Goal: Transaction & Acquisition: Purchase product/service

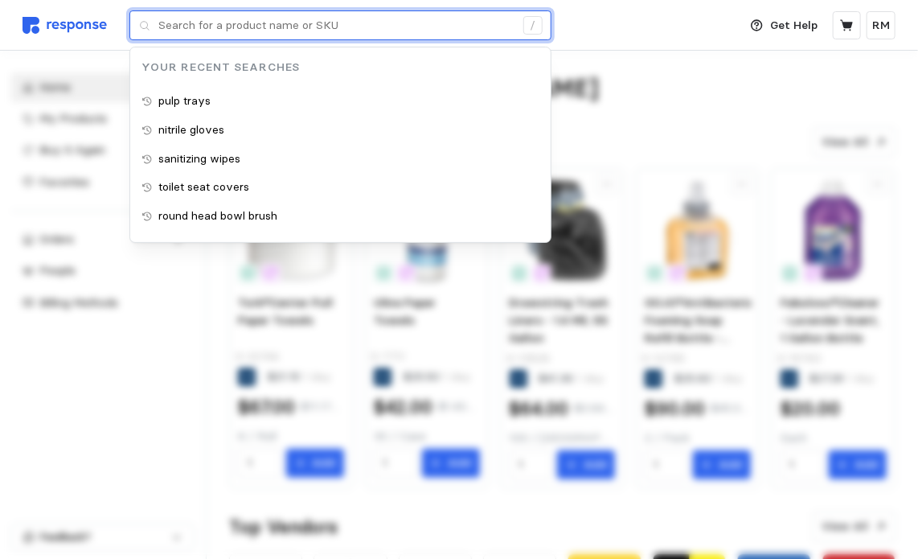
click at [421, 35] on input "text" at bounding box center [336, 25] width 356 height 29
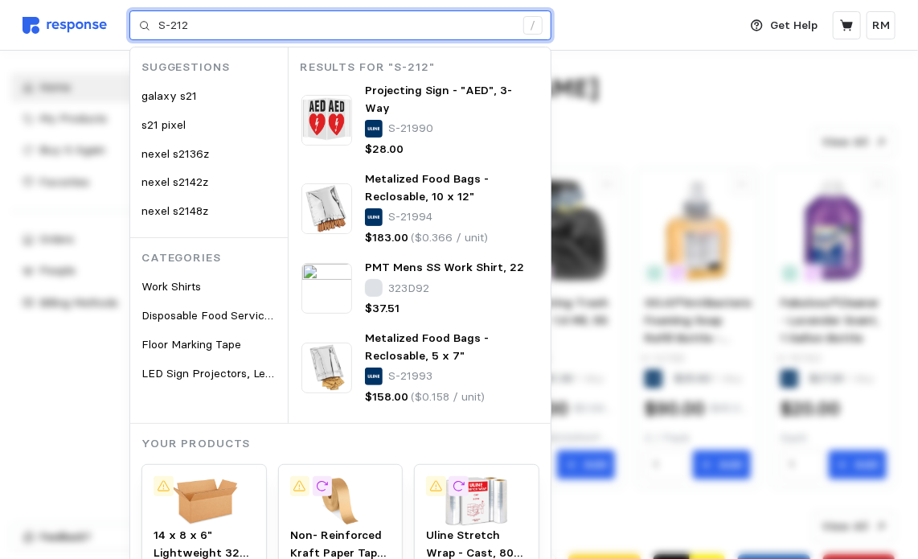
type input "S-212"
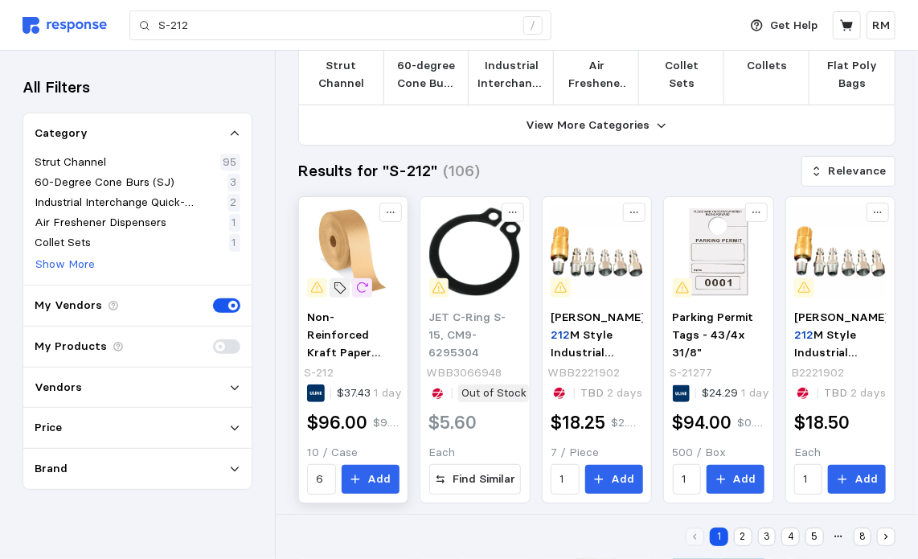
scroll to position [70, 0]
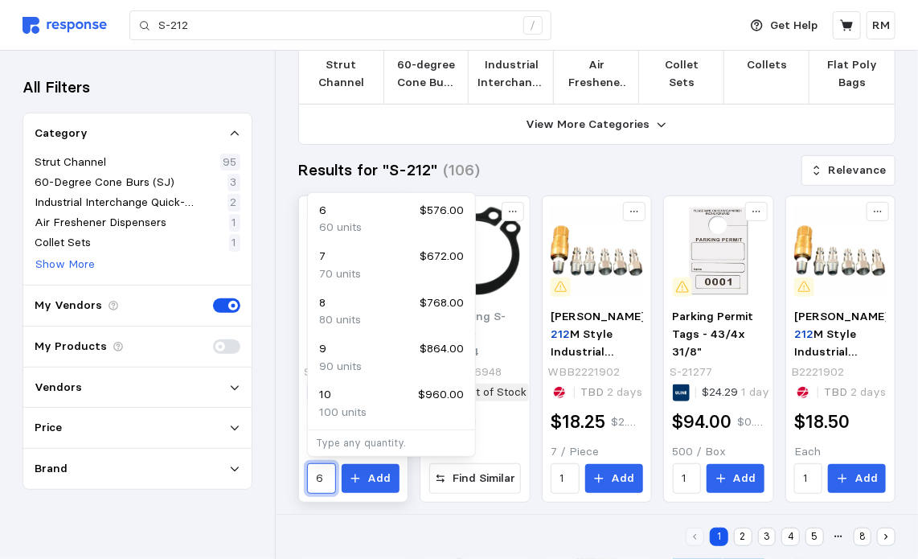
drag, startPoint x: 328, startPoint y: 480, endPoint x: 302, endPoint y: 477, distance: 25.8
click at [302, 477] on div "Non- Reinforced Kraft Paper Tape - 3" x 600' S-212 $37.43 1 day $96.00 $9.60 / …" at bounding box center [352, 400] width 103 height 196
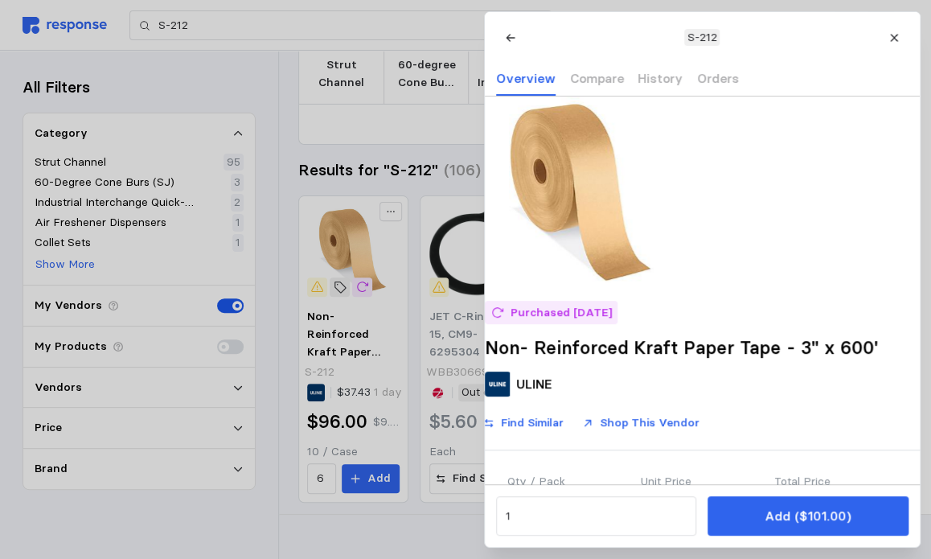
click at [322, 477] on div at bounding box center [465, 279] width 931 height 559
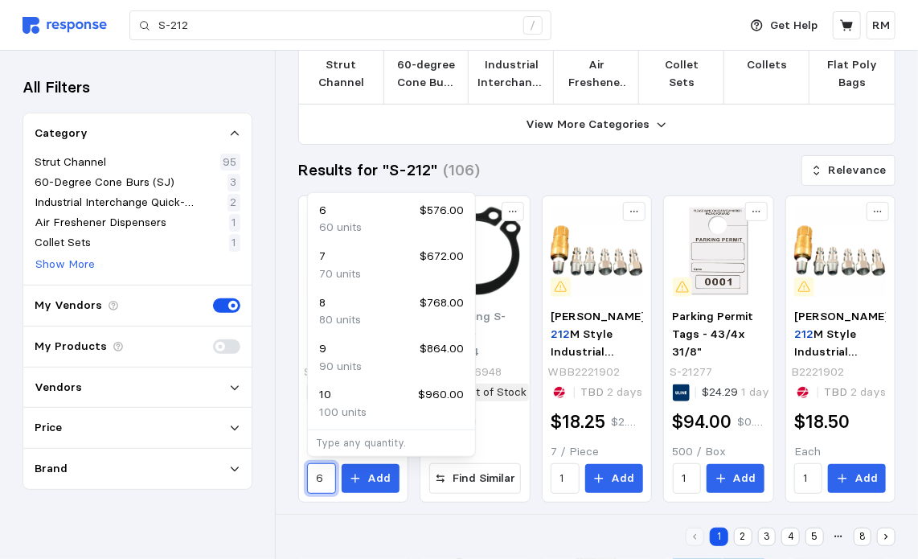
click at [366, 398] on div "10 $960.00" at bounding box center [391, 395] width 145 height 18
type input "10"
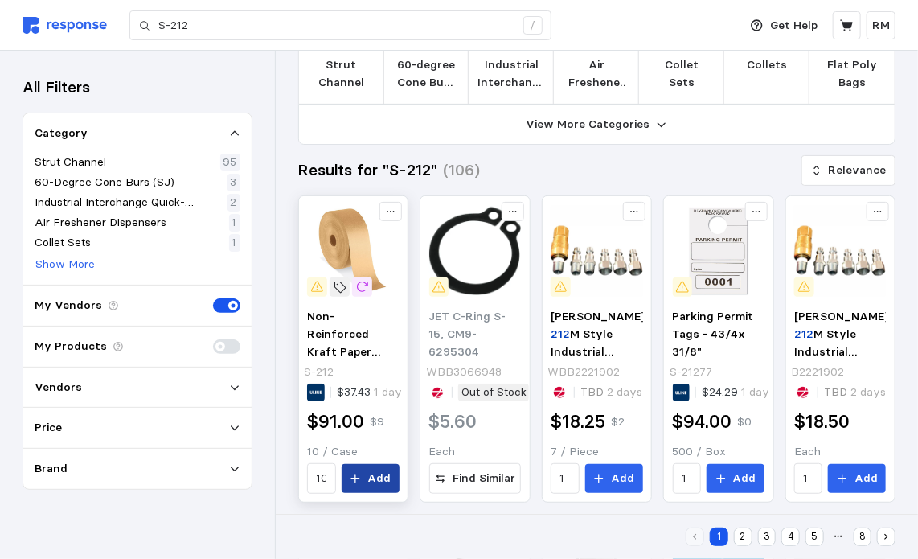
click at [365, 473] on button "Add" at bounding box center [371, 478] width 58 height 29
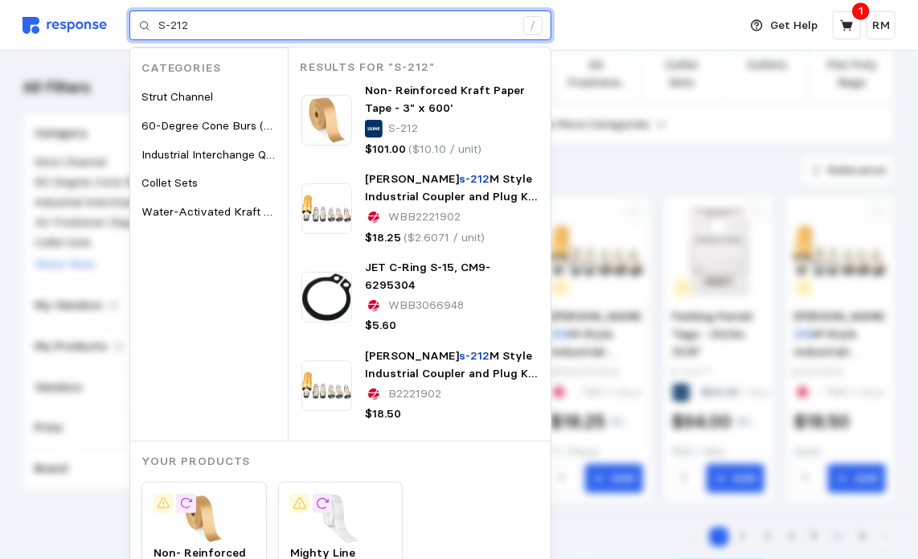
drag, startPoint x: 224, startPoint y: 27, endPoint x: 156, endPoint y: 21, distance: 68.6
click at [156, 21] on div "S-212 /" at bounding box center [340, 25] width 422 height 31
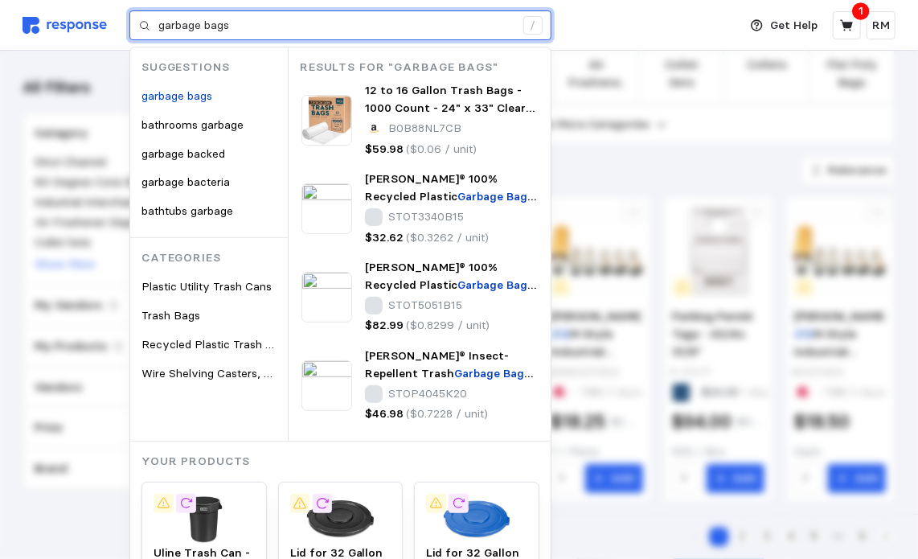
type input "garbage bags"
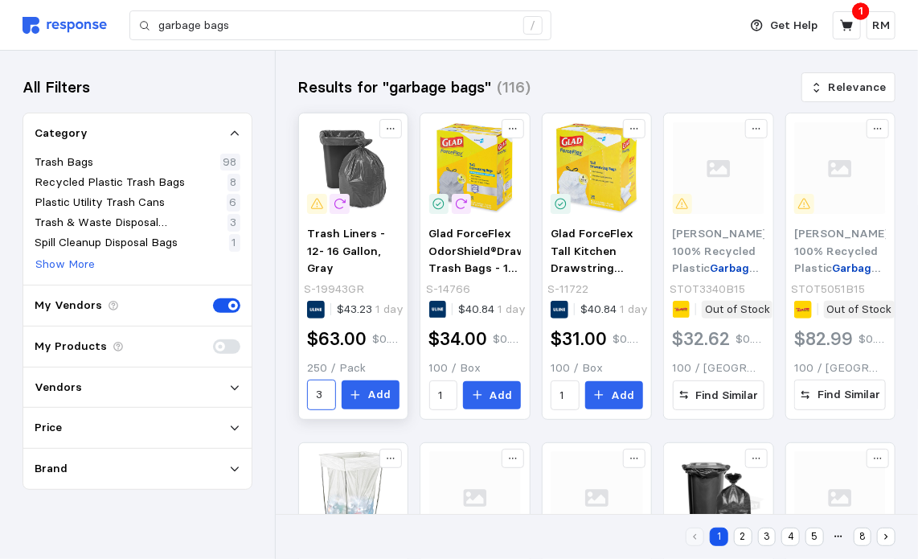
click at [335, 388] on div "3" at bounding box center [321, 394] width 28 height 31
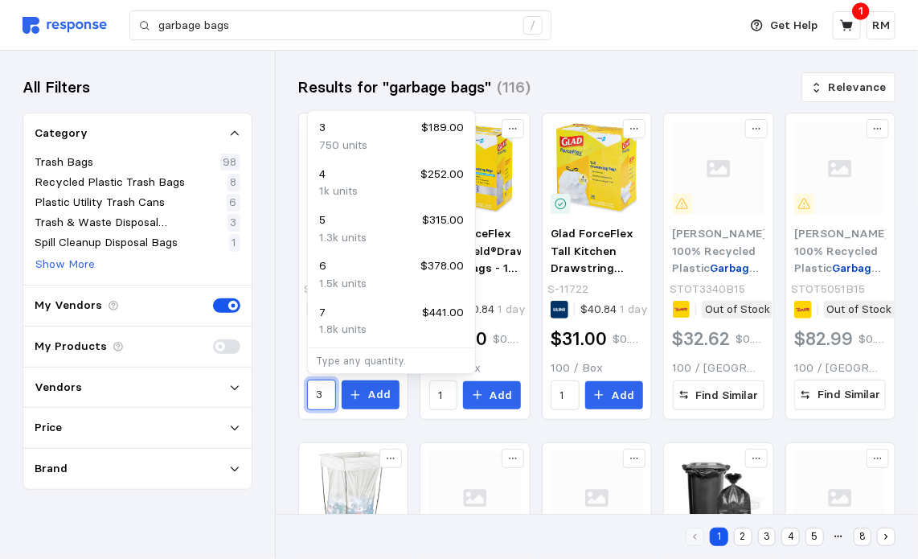
click at [403, 173] on div "4 $252.00" at bounding box center [391, 175] width 145 height 18
type input "4"
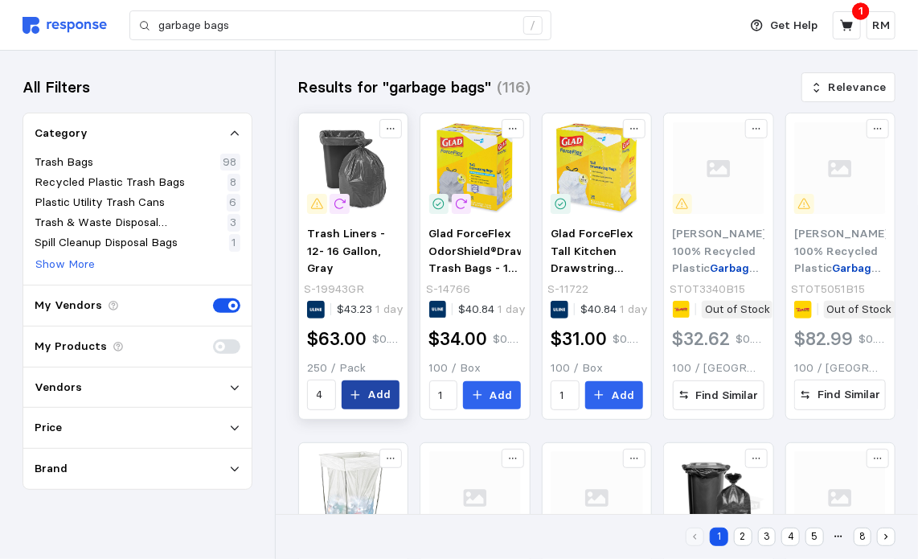
click at [357, 404] on button "Add" at bounding box center [371, 394] width 58 height 29
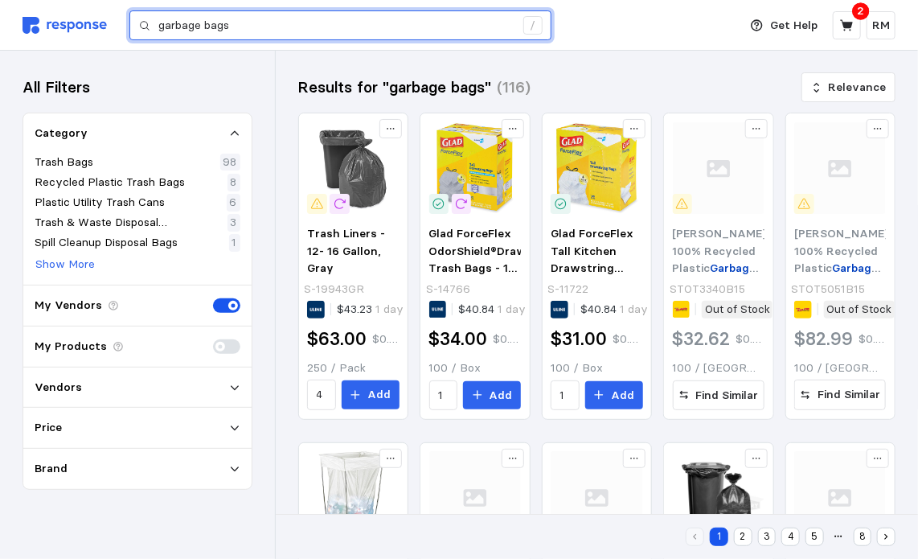
drag, startPoint x: 248, startPoint y: 22, endPoint x: 79, endPoint y: 2, distance: 169.9
click at [79, 2] on div "Deliver to [GEOGRAPHIC_DATA] 1 garbage bags /" at bounding box center [376, 25] width 707 height 51
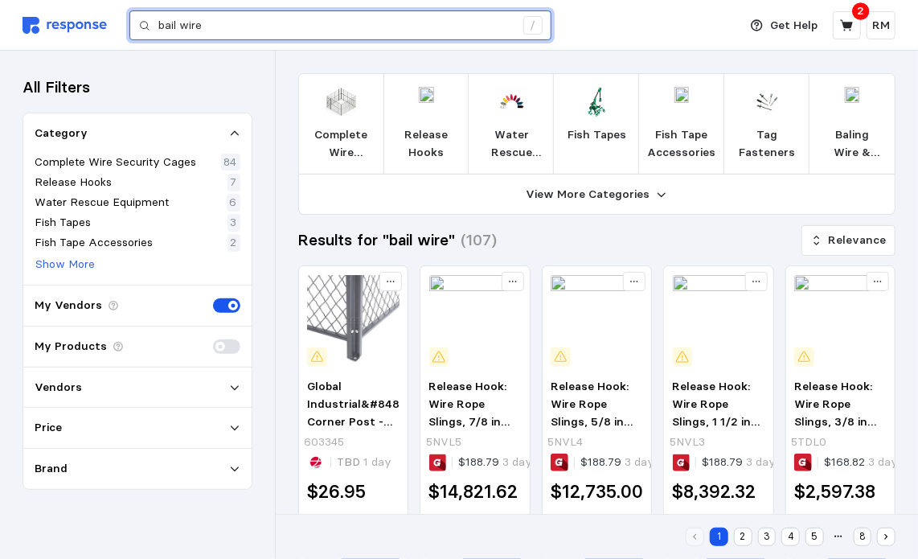
click at [178, 22] on input "bail wire" at bounding box center [336, 25] width 356 height 29
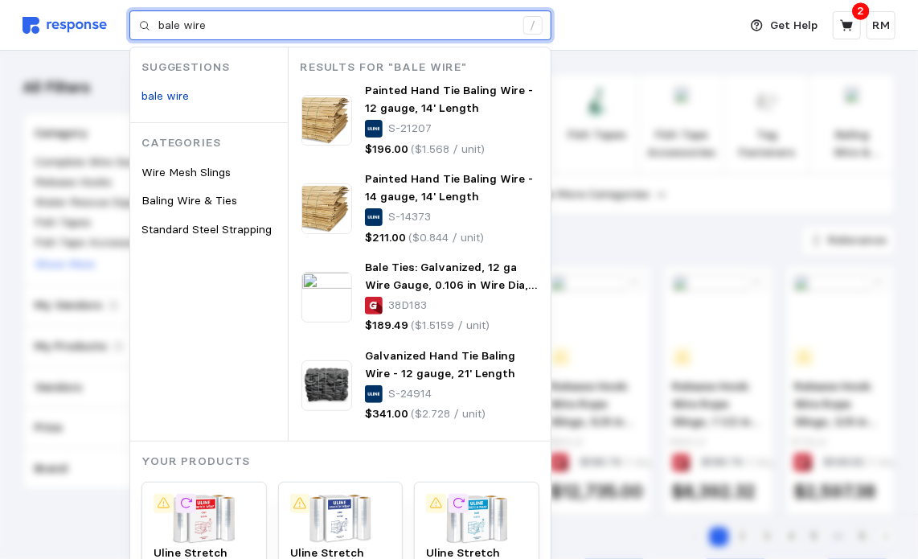
type input "bale wire"
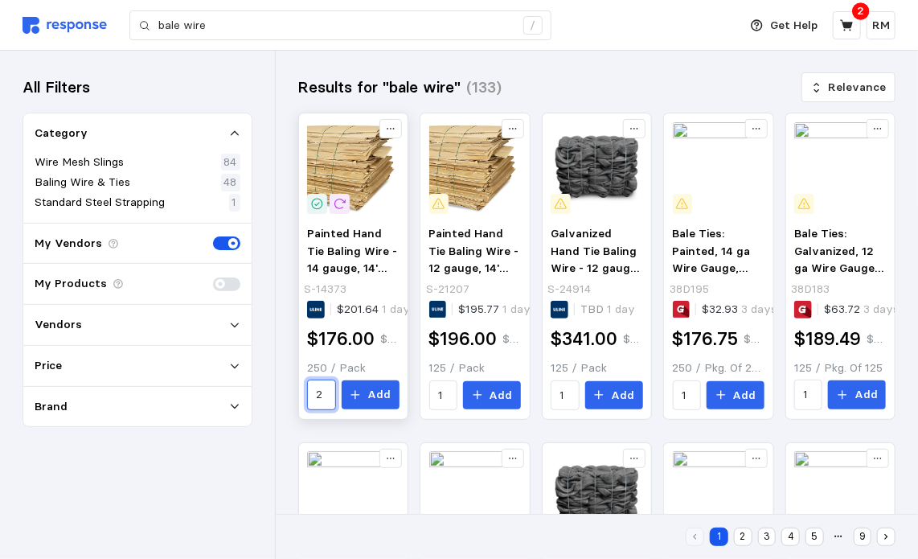
click at [326, 395] on input "2" at bounding box center [322, 394] width 10 height 29
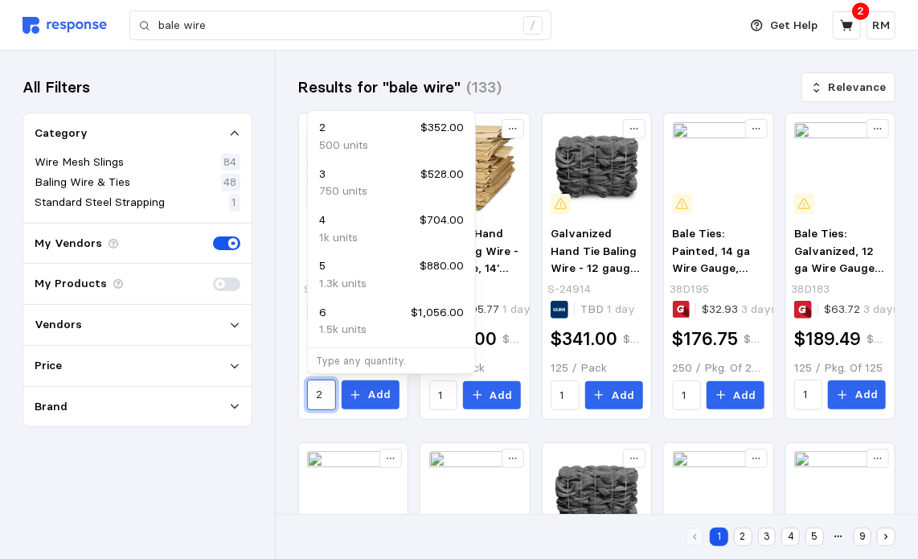
click at [339, 221] on div "4 $704.00" at bounding box center [391, 220] width 145 height 18
type input "4"
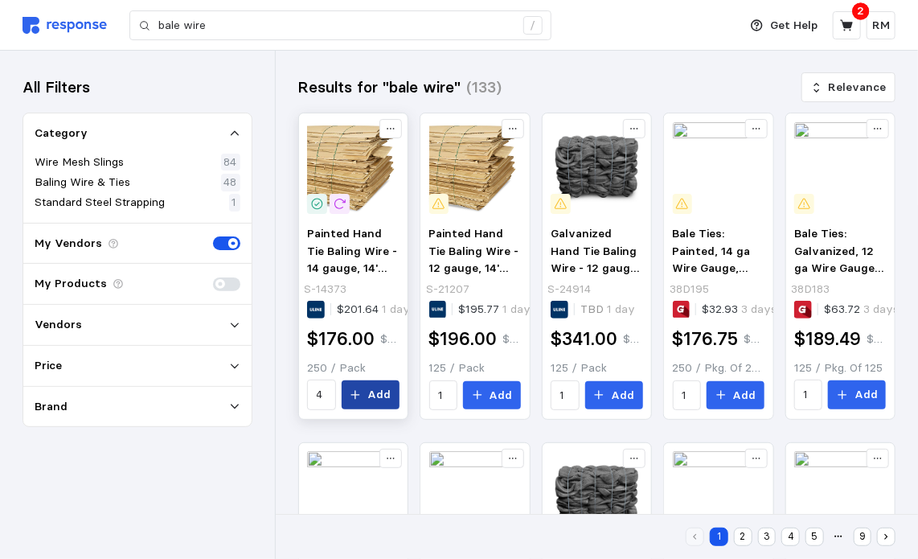
click at [358, 390] on icon at bounding box center [355, 394] width 11 height 11
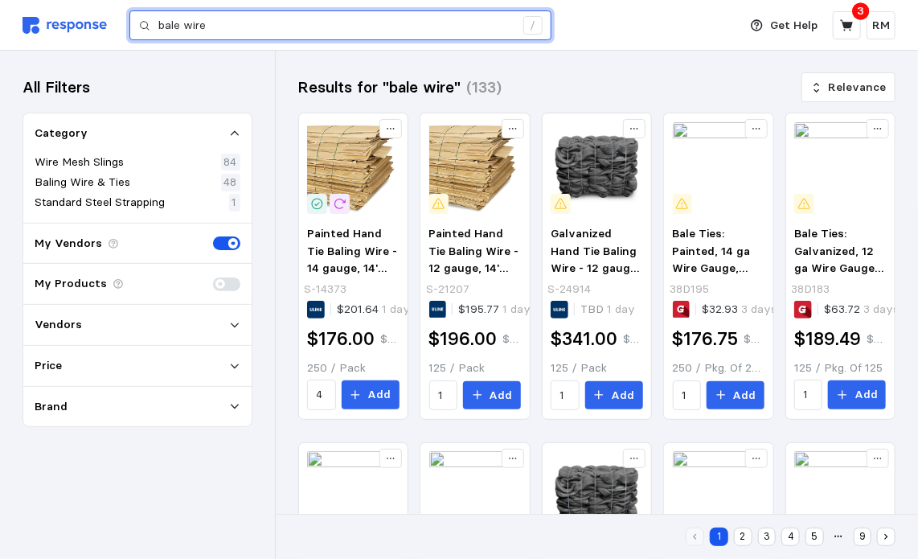
drag, startPoint x: 219, startPoint y: 27, endPoint x: 96, endPoint y: 10, distance: 123.2
click at [96, 10] on div "Deliver to [GEOGRAPHIC_DATA] 1 bale wire /" at bounding box center [376, 25] width 707 height 51
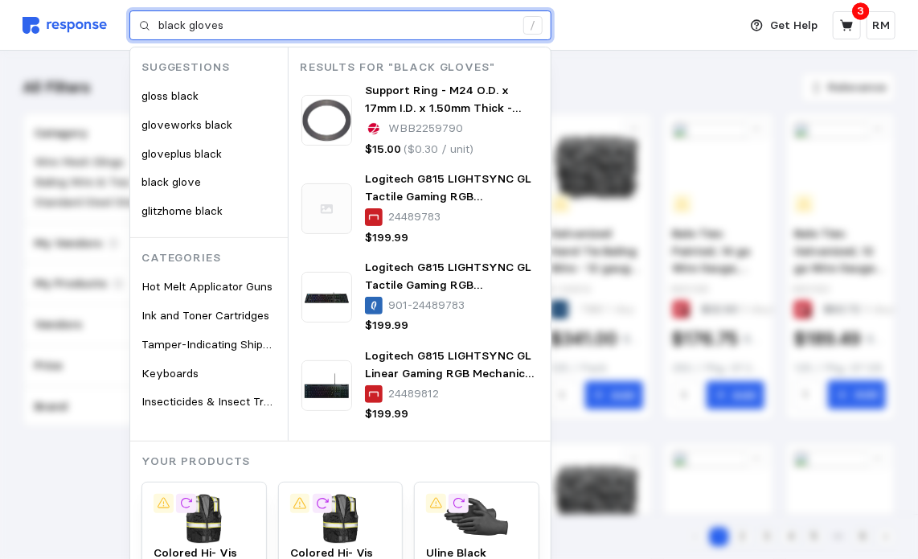
type input "black gloves"
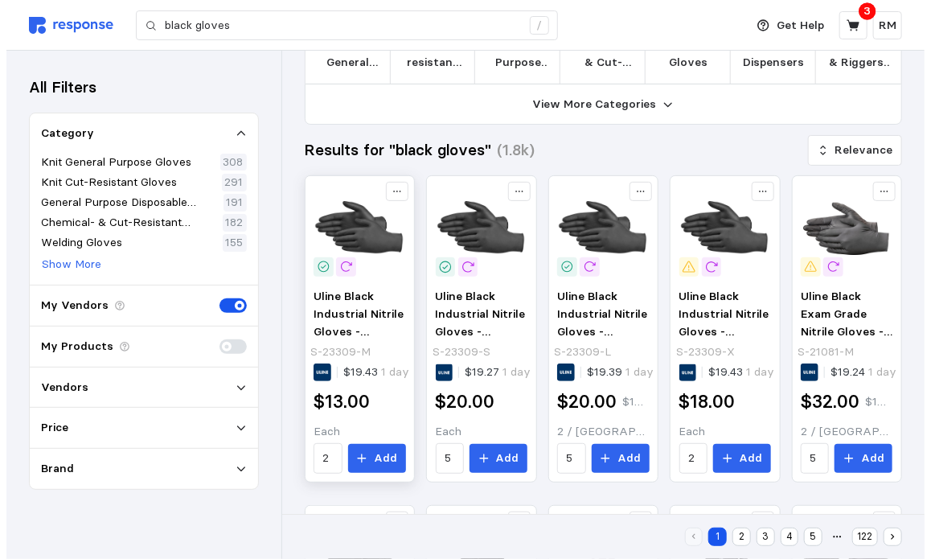
scroll to position [100, 0]
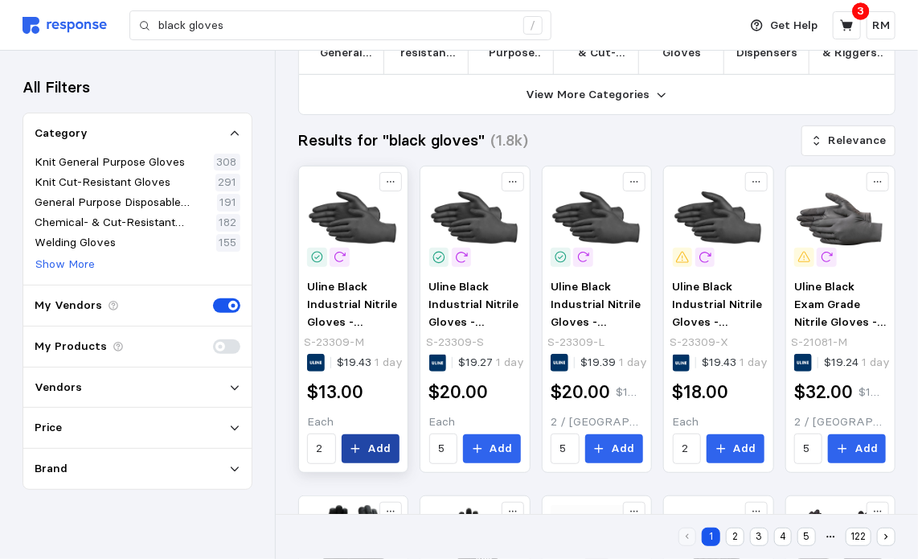
click at [370, 441] on p "Add" at bounding box center [378, 449] width 23 height 18
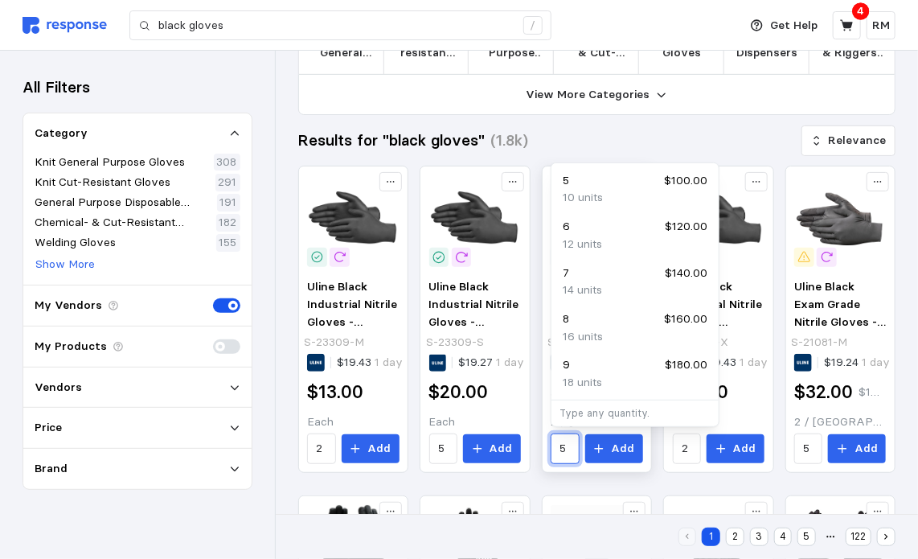
drag, startPoint x: 569, startPoint y: 449, endPoint x: 553, endPoint y: 448, distance: 16.2
click at [553, 448] on div "5" at bounding box center [565, 448] width 28 height 31
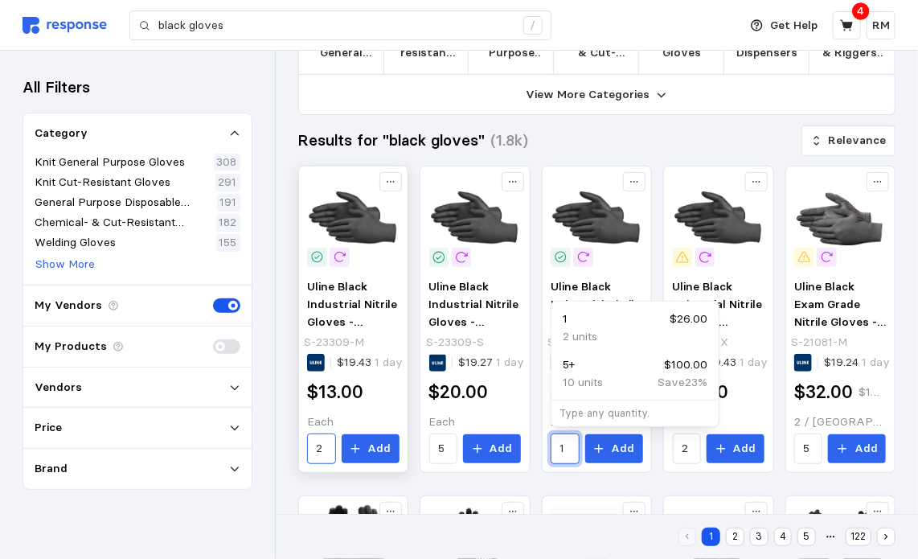
type input "1"
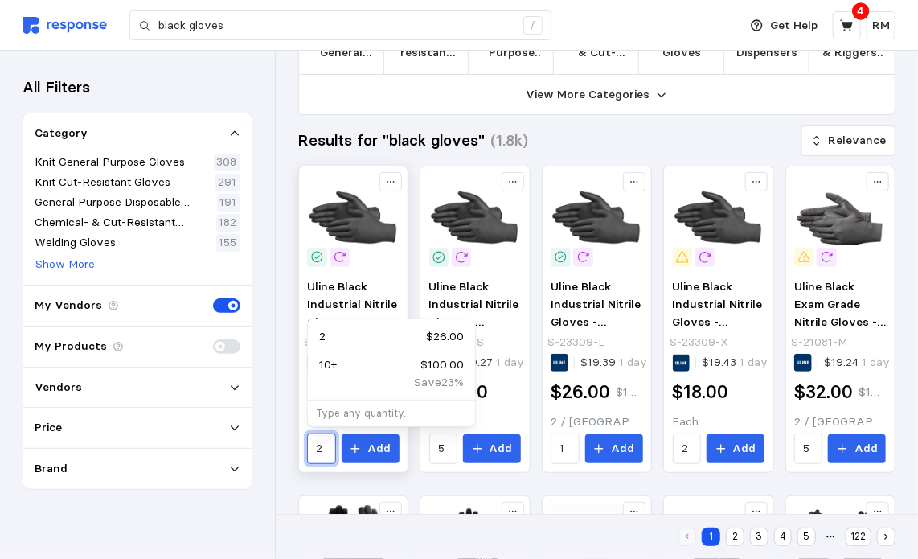
click at [325, 449] on input "2" at bounding box center [322, 448] width 10 height 29
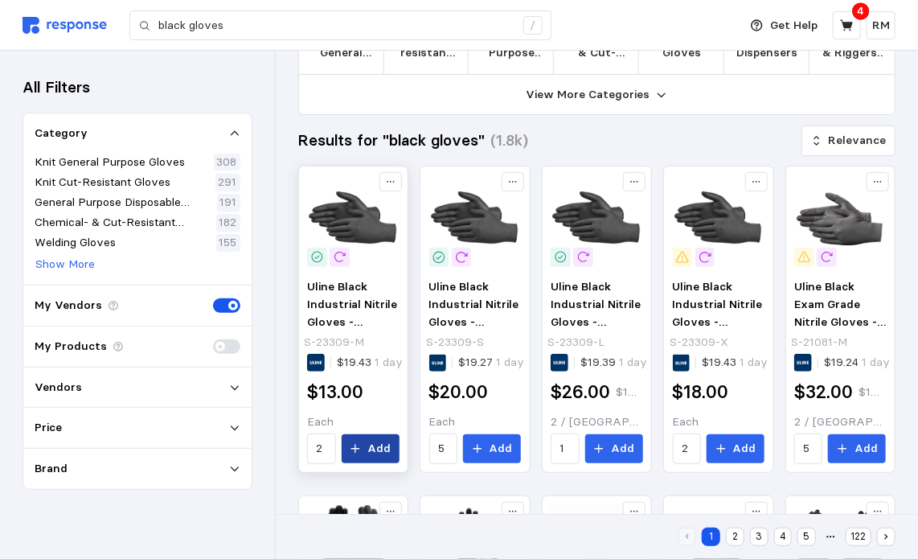
click at [372, 448] on p "Add" at bounding box center [378, 449] width 23 height 18
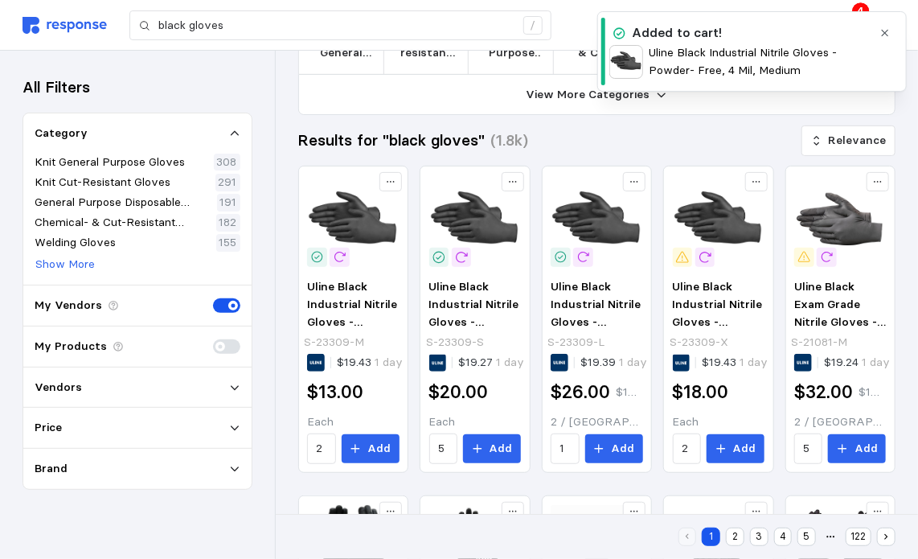
click at [743, 42] on div "Added to cart!" at bounding box center [740, 33] width 263 height 20
click at [891, 38] on button "button" at bounding box center [885, 33] width 20 height 20
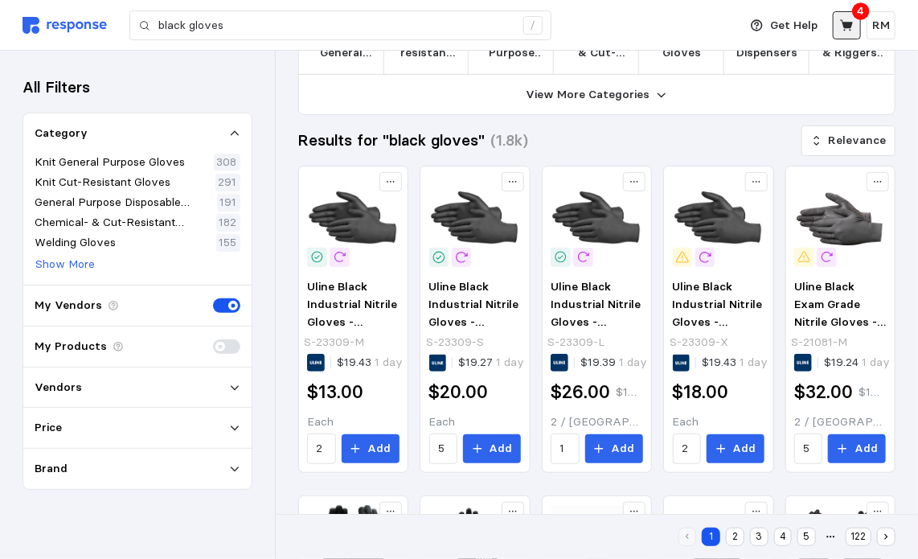
click at [849, 22] on icon at bounding box center [847, 25] width 14 height 14
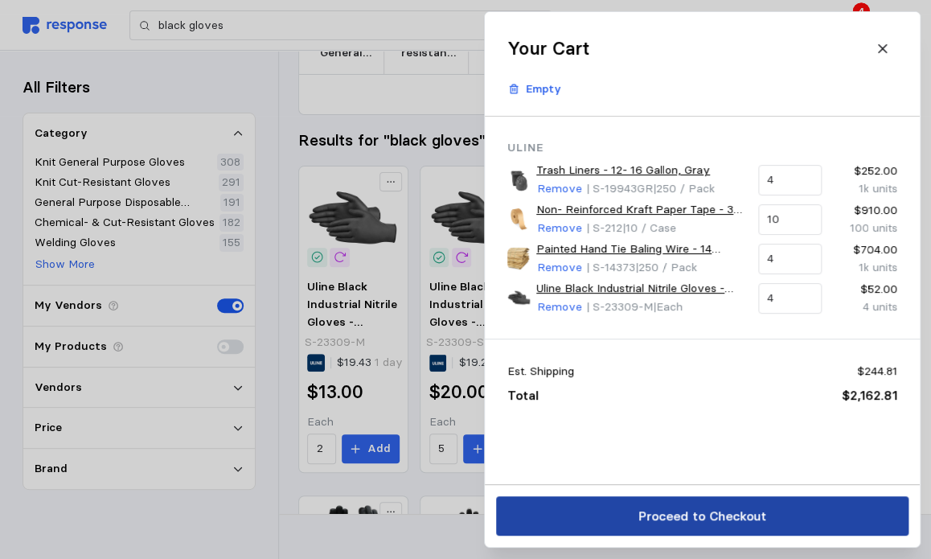
click at [733, 523] on p "Proceed to Checkout" at bounding box center [701, 516] width 128 height 20
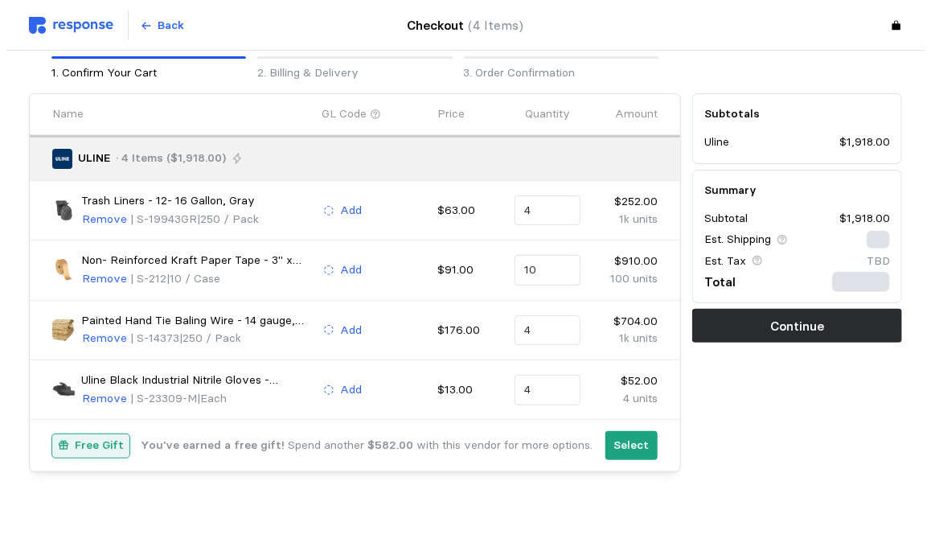
scroll to position [73, 0]
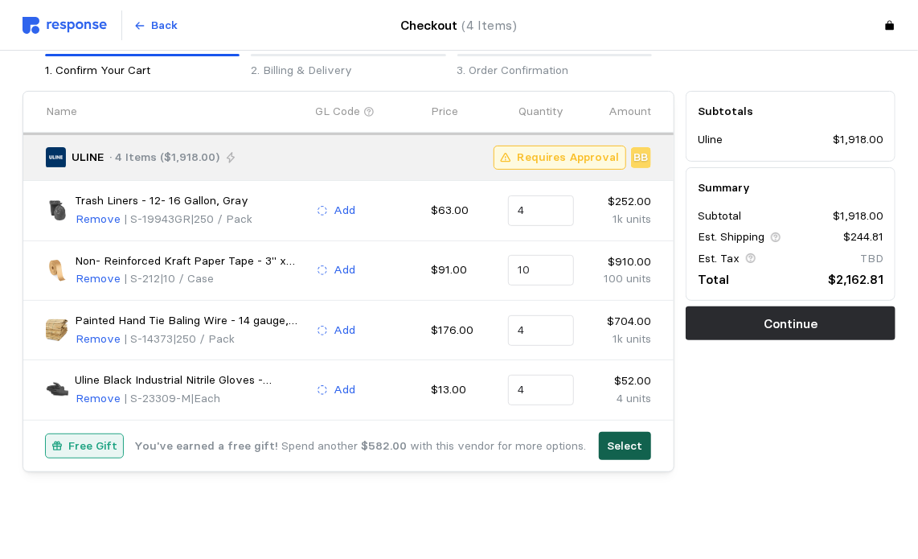
click at [616, 449] on p "Select" at bounding box center [625, 446] width 35 height 18
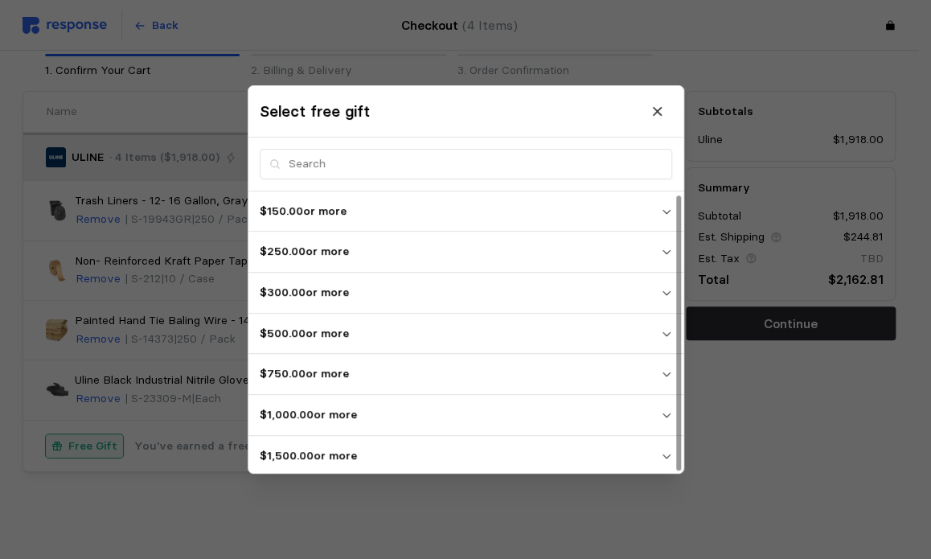
scroll to position [2, 0]
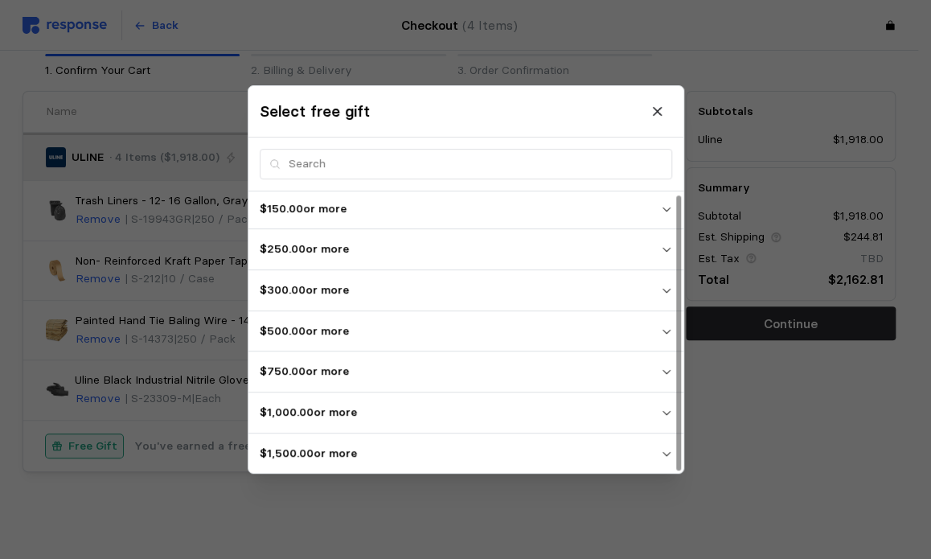
click at [659, 448] on p "$1,500.00 or more" at bounding box center [460, 453] width 401 height 18
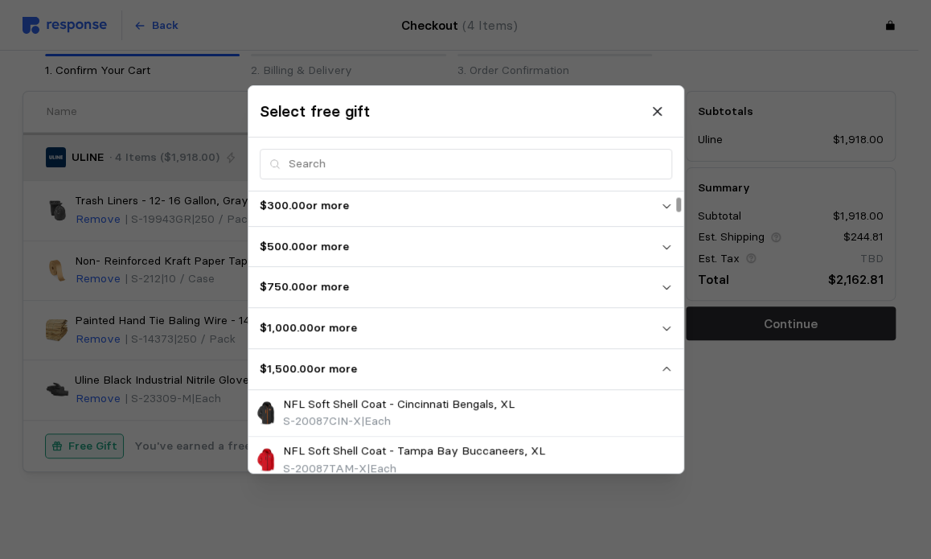
scroll to position [90, 0]
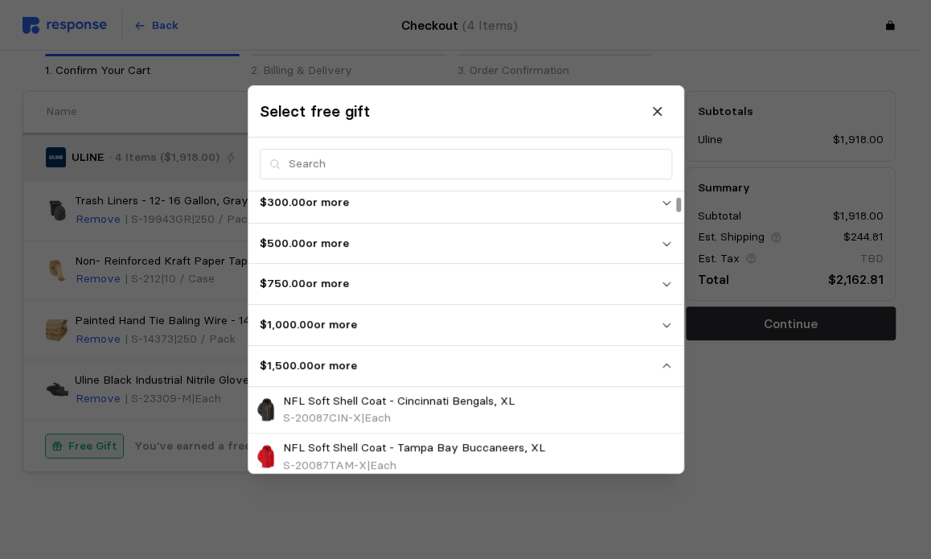
click at [551, 330] on p "$1,000.00 or more" at bounding box center [460, 325] width 401 height 18
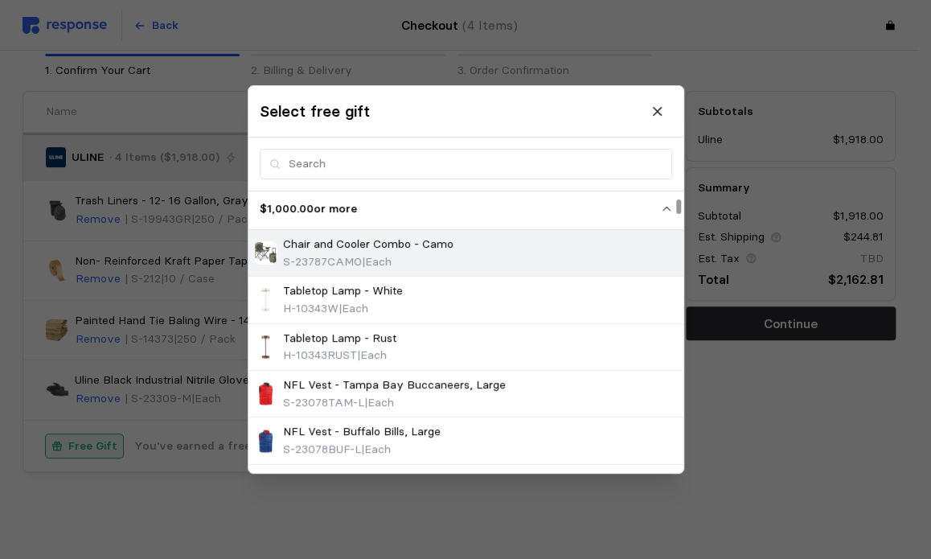
scroll to position [0, 0]
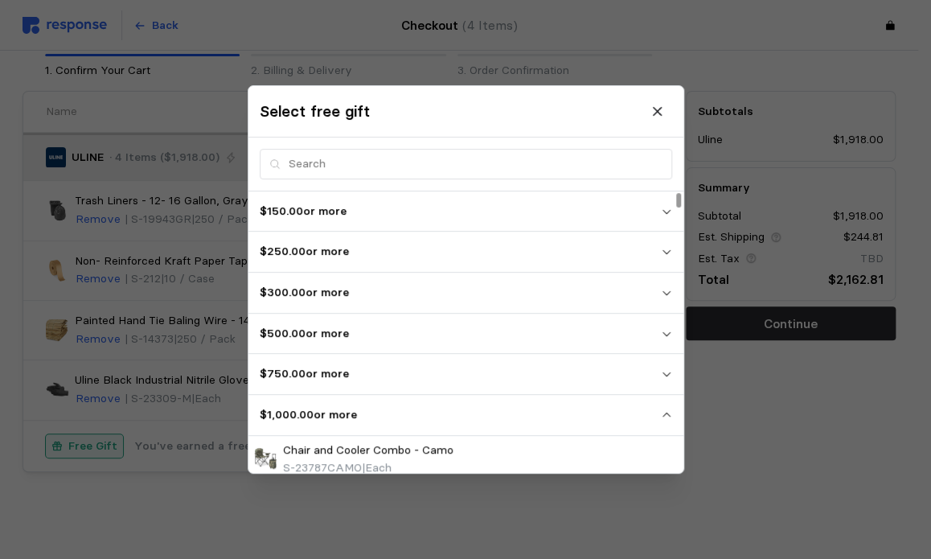
click at [515, 388] on button "$750.00 or more" at bounding box center [465, 374] width 435 height 40
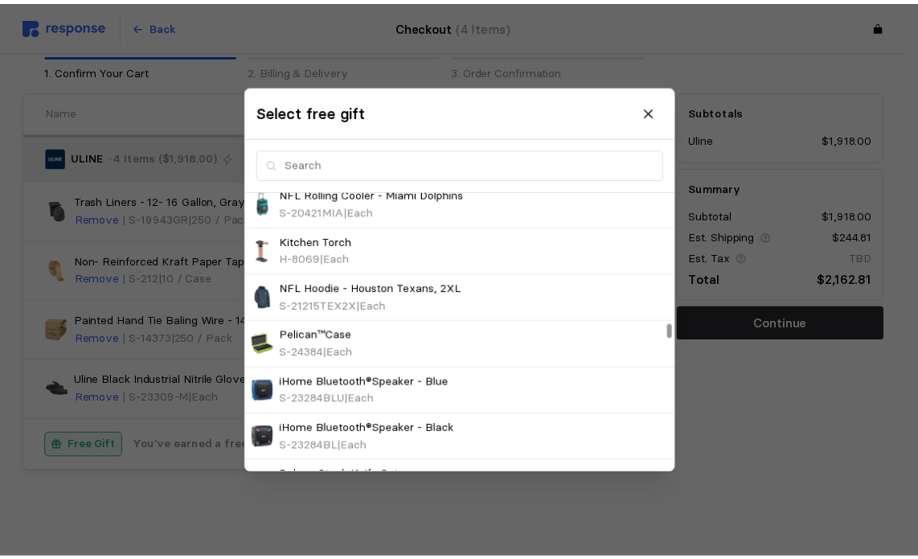
scroll to position [14110, 0]
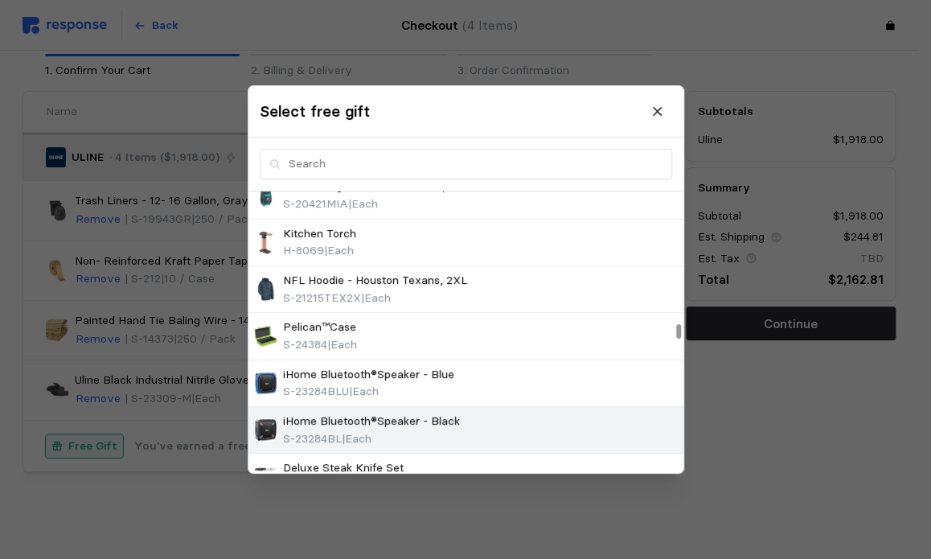
click at [507, 412] on div "iHome Bluetooth®Speaker - Black S-23284BL | Each" at bounding box center [466, 429] width 424 height 35
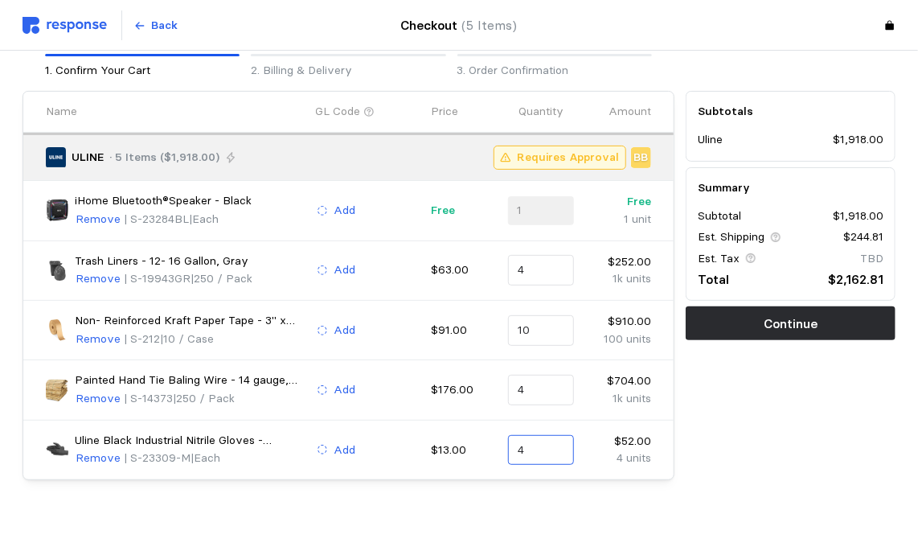
scroll to position [80, 0]
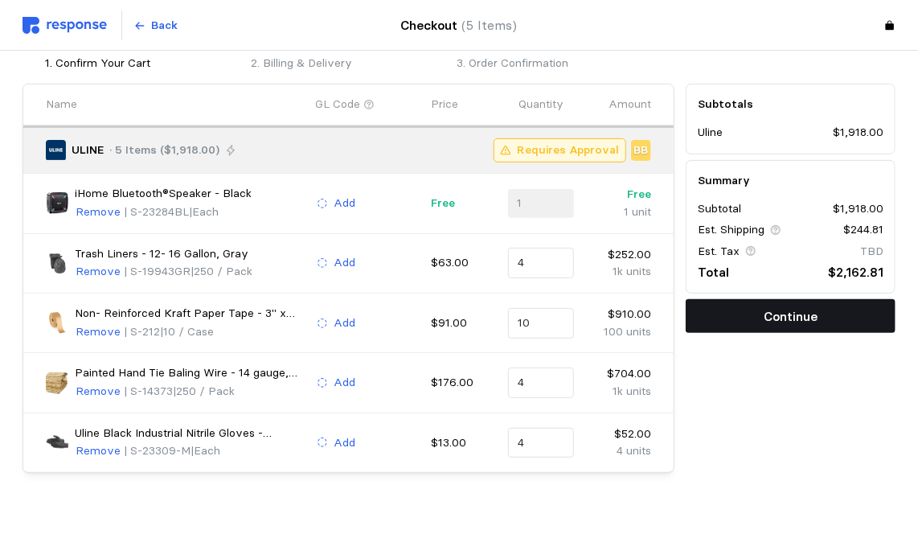
click at [837, 326] on button "Continue" at bounding box center [791, 316] width 210 height 34
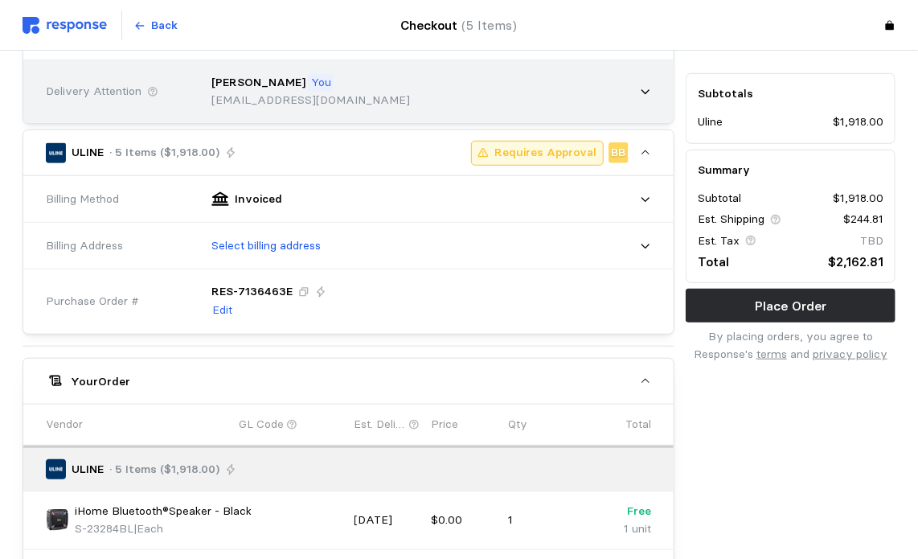
scroll to position [331, 0]
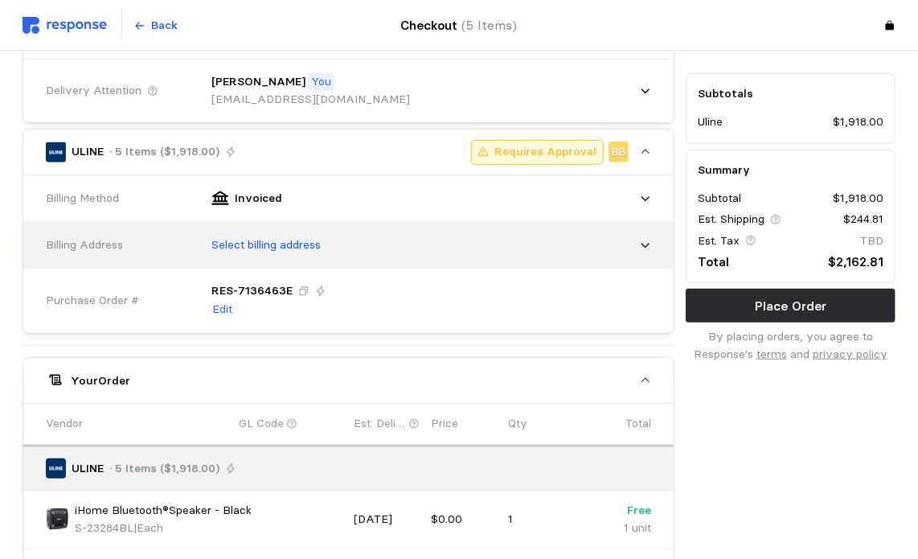
click at [640, 244] on icon at bounding box center [645, 245] width 11 height 11
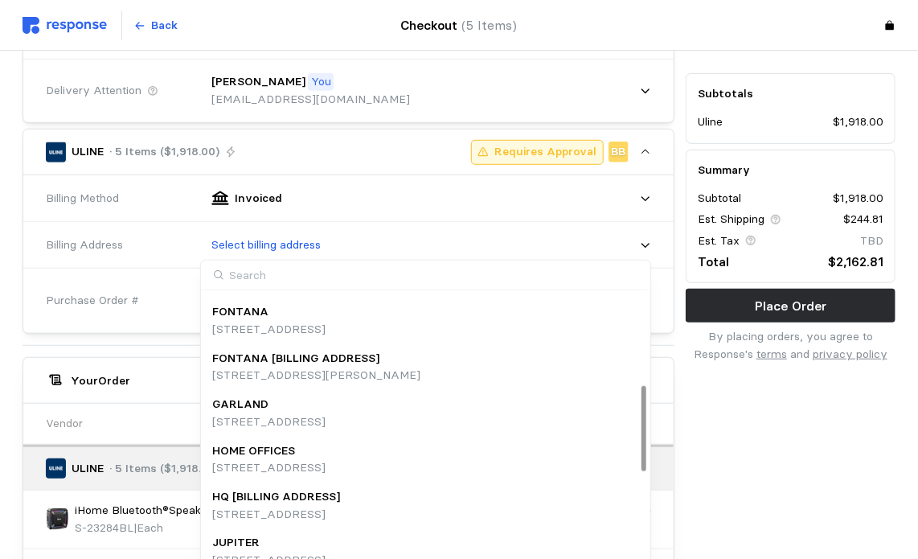
scroll to position [325, 0]
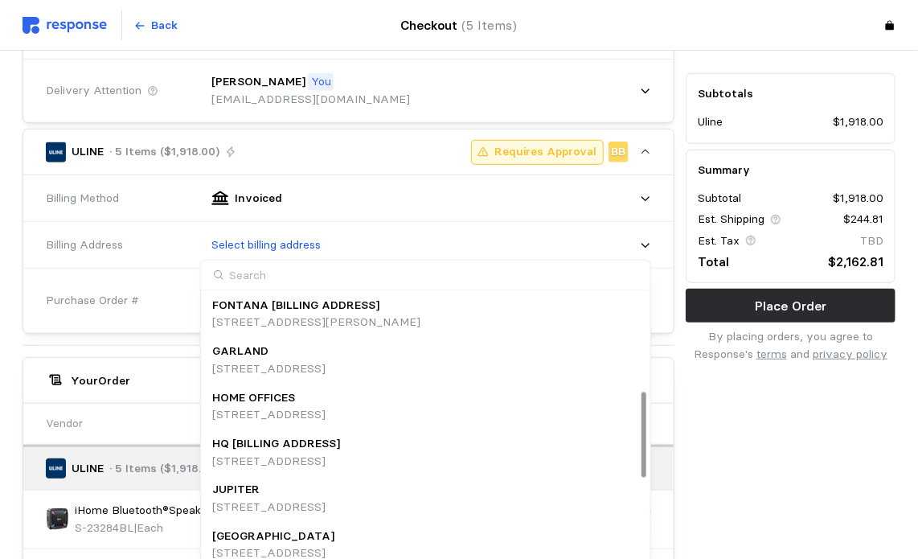
click at [340, 463] on p "[STREET_ADDRESS]" at bounding box center [276, 461] width 128 height 18
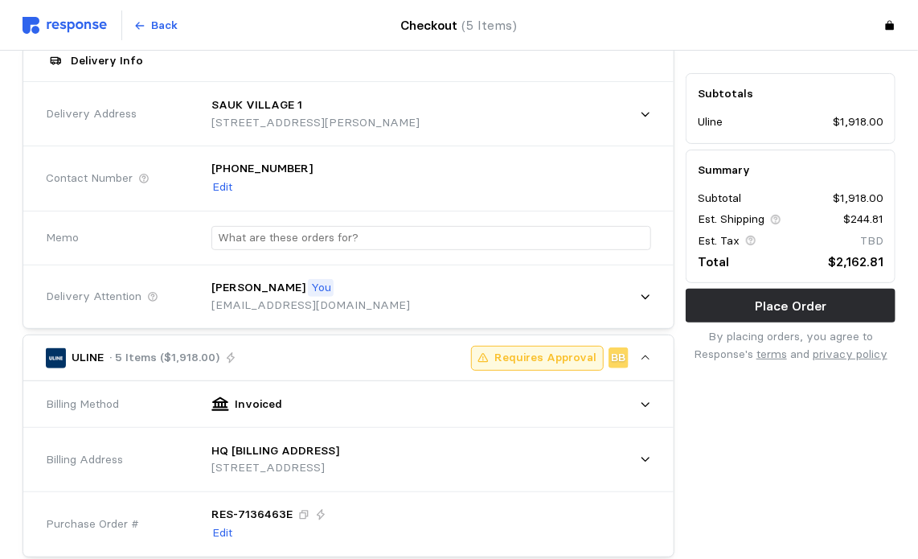
scroll to position [125, 0]
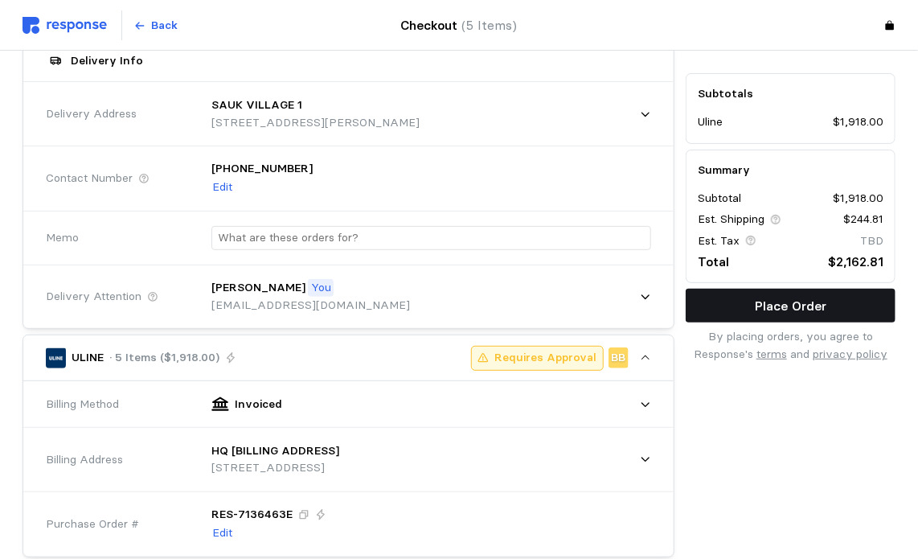
click at [776, 309] on p "Place Order" at bounding box center [791, 306] width 72 height 20
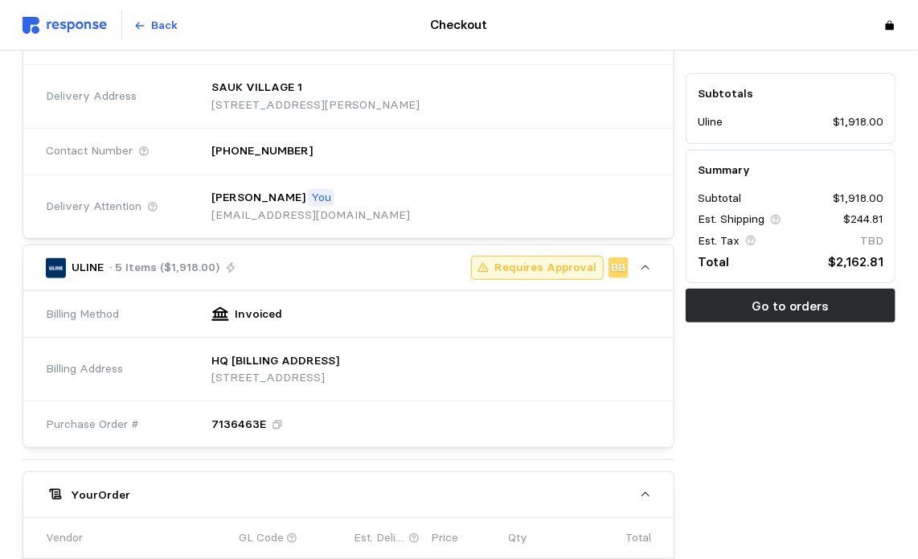
scroll to position [0, 0]
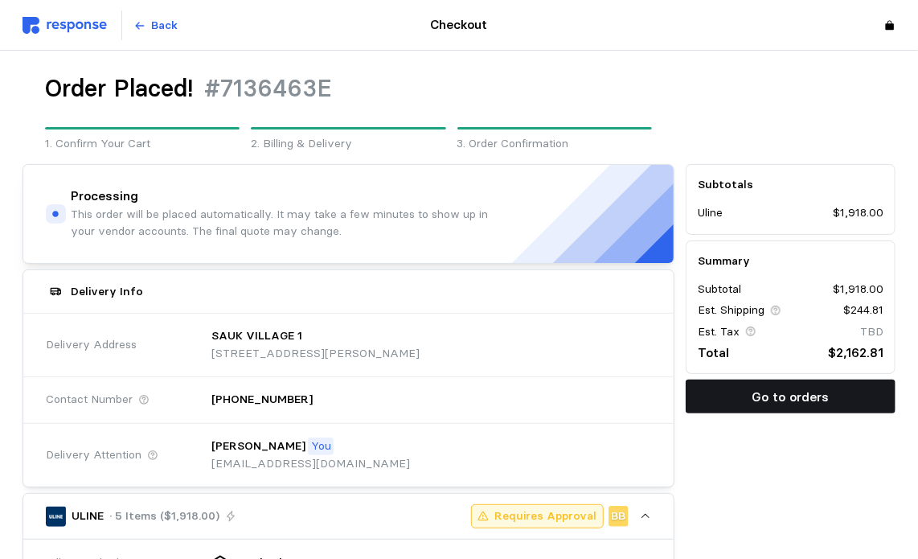
click at [764, 399] on p "Go to orders" at bounding box center [790, 397] width 77 height 20
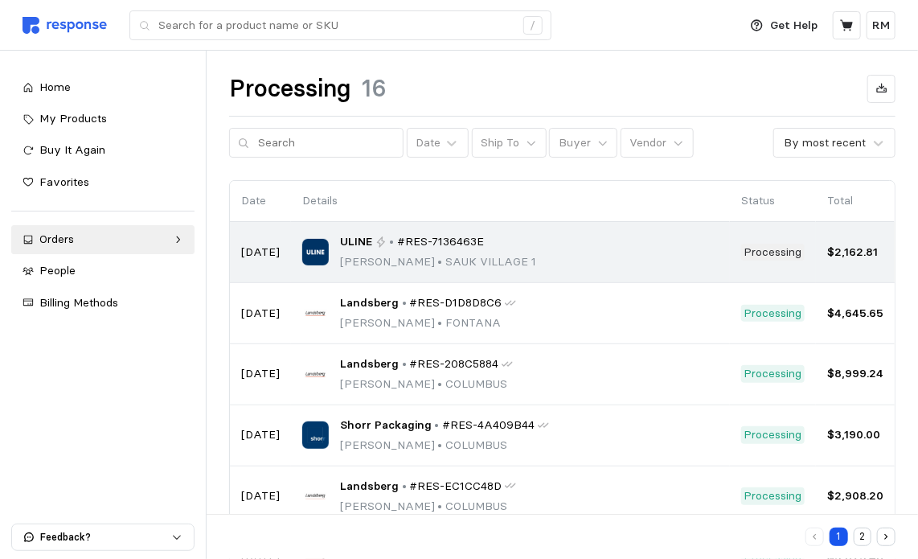
click at [608, 252] on div "ULINE • #RES-7136463E [PERSON_NAME] • [GEOGRAPHIC_DATA] 1" at bounding box center [510, 252] width 416 height 38
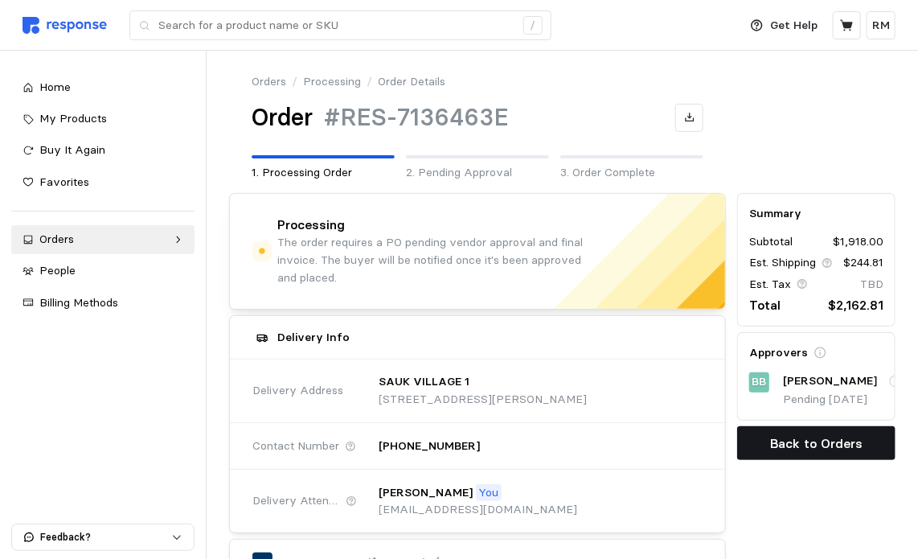
click at [800, 447] on p "Back to Orders" at bounding box center [816, 443] width 92 height 20
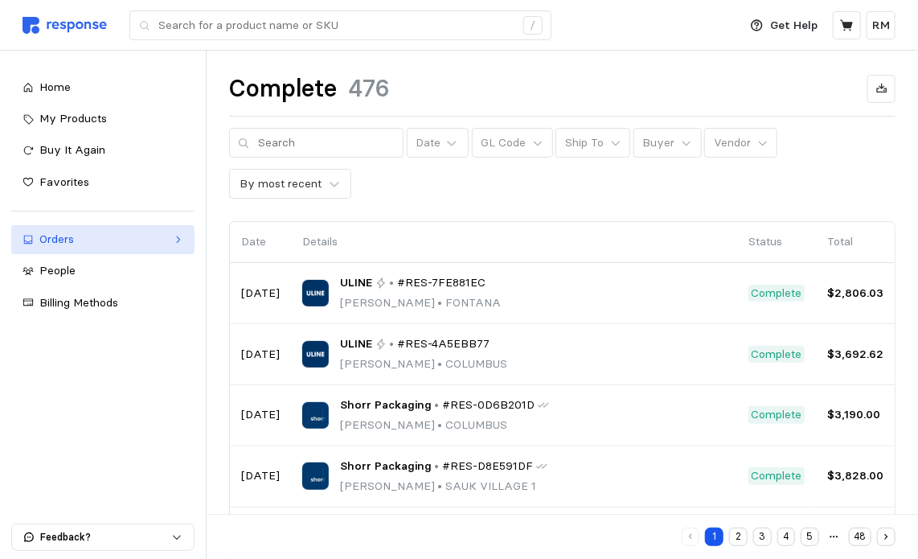
click at [33, 237] on icon at bounding box center [28, 239] width 11 height 11
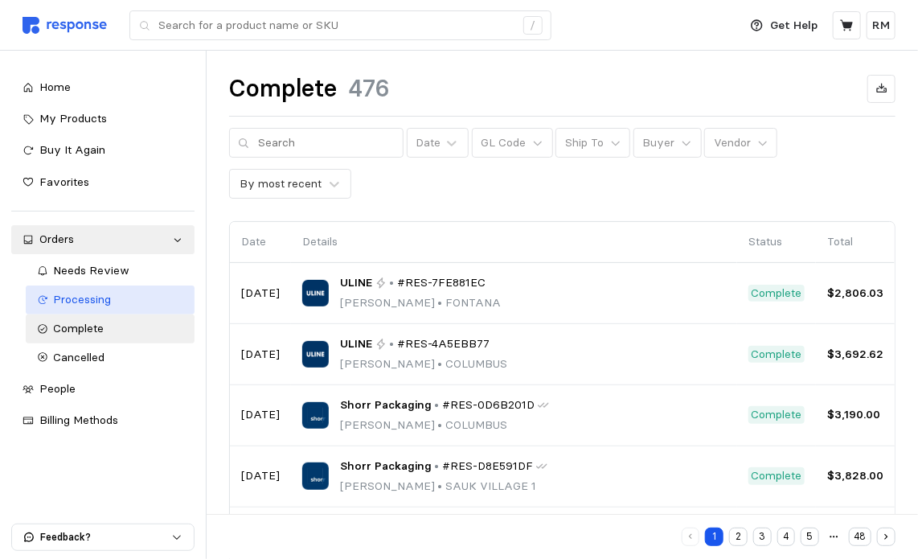
click at [76, 310] on link "Processing" at bounding box center [110, 299] width 169 height 29
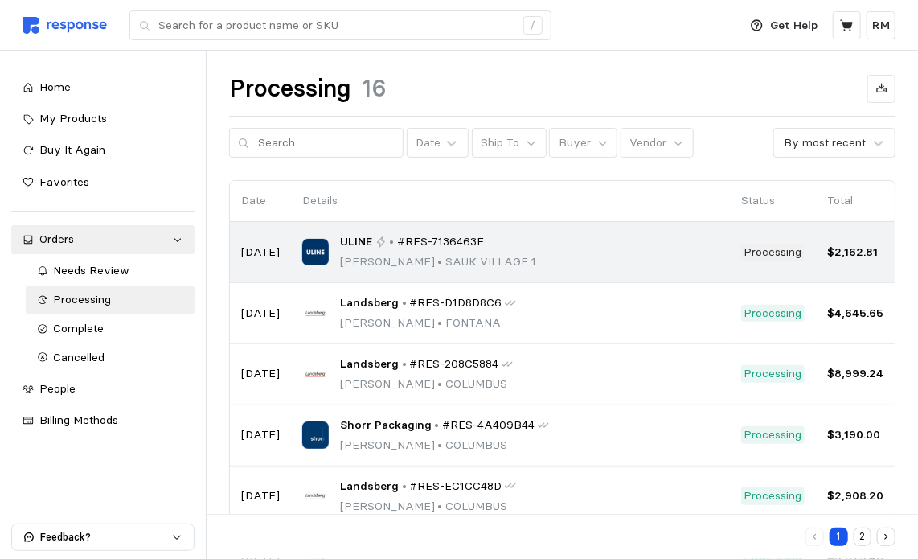
click at [448, 236] on span "#RES-7136463E" at bounding box center [441, 242] width 88 height 18
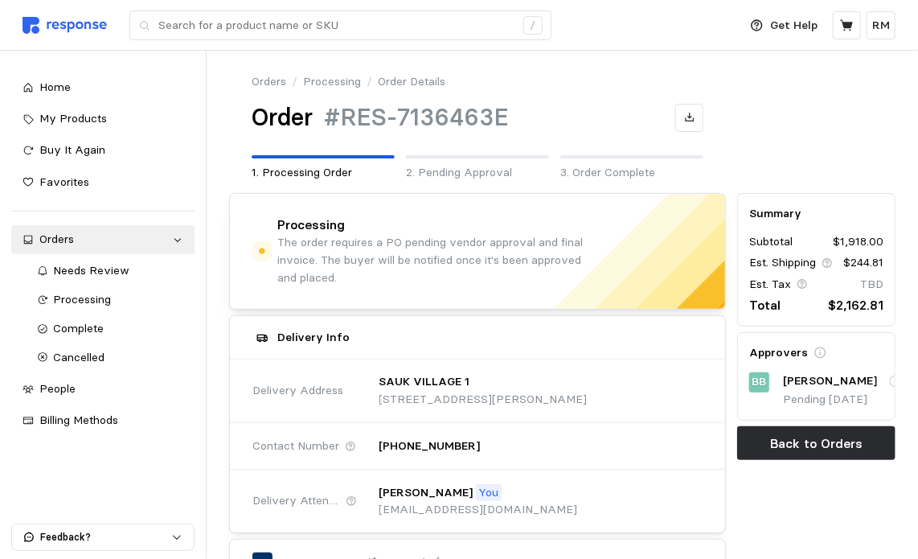
click at [305, 218] on h4 "Processing" at bounding box center [311, 225] width 68 height 18
click at [68, 247] on div "Orders" at bounding box center [102, 240] width 127 height 18
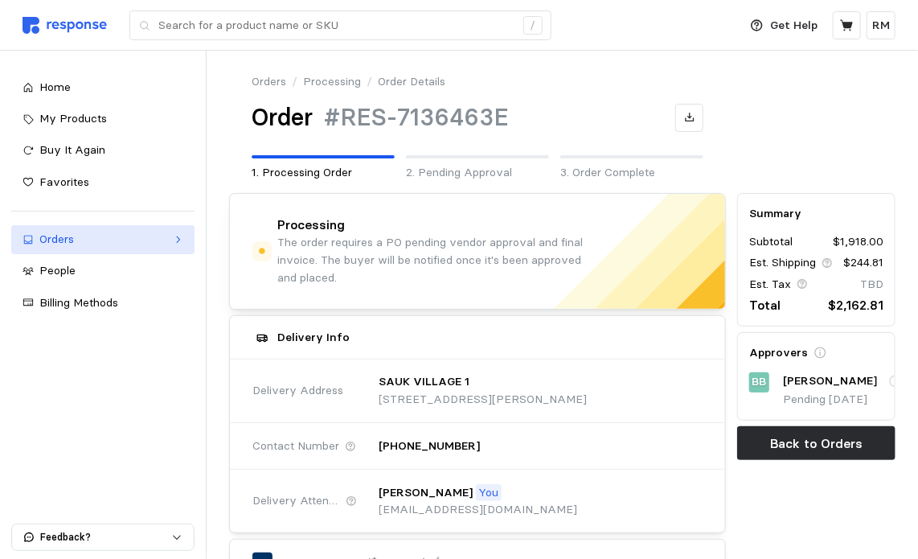
click at [68, 247] on div "Orders" at bounding box center [102, 240] width 127 height 18
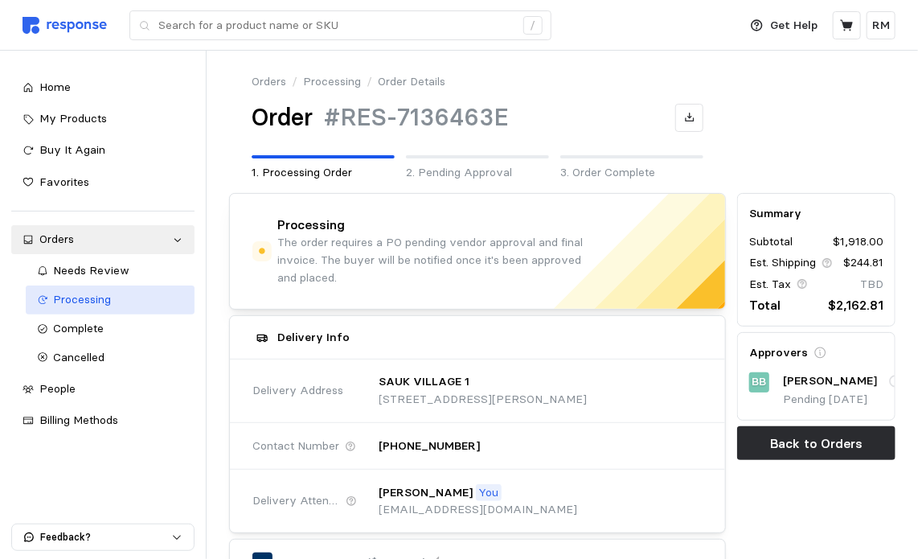
click at [106, 293] on span "Processing" at bounding box center [83, 299] width 58 height 14
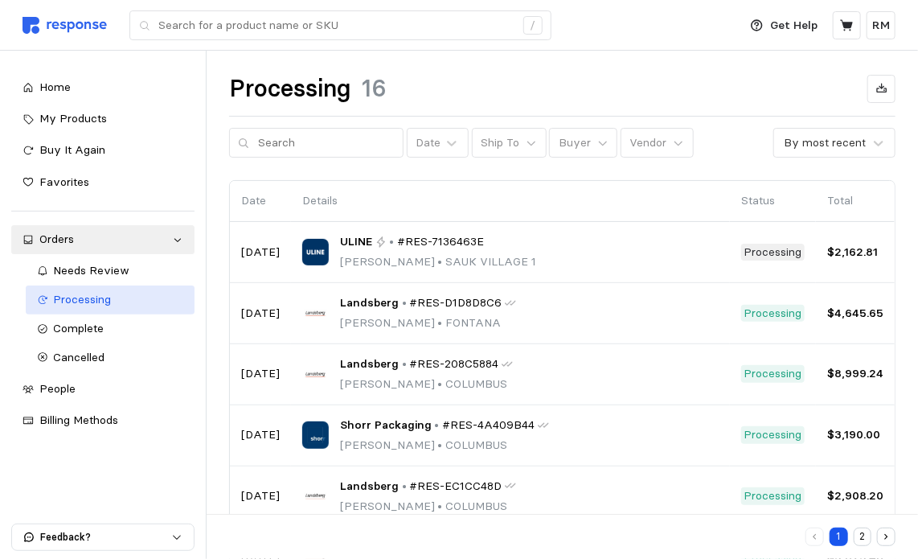
click at [104, 289] on link "Processing" at bounding box center [110, 299] width 169 height 29
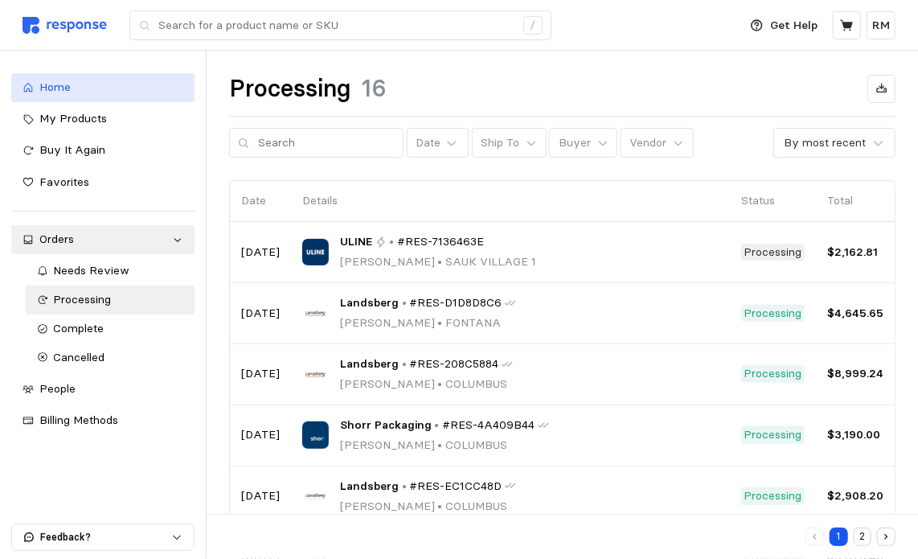
click at [49, 74] on link "Home" at bounding box center [102, 87] width 183 height 29
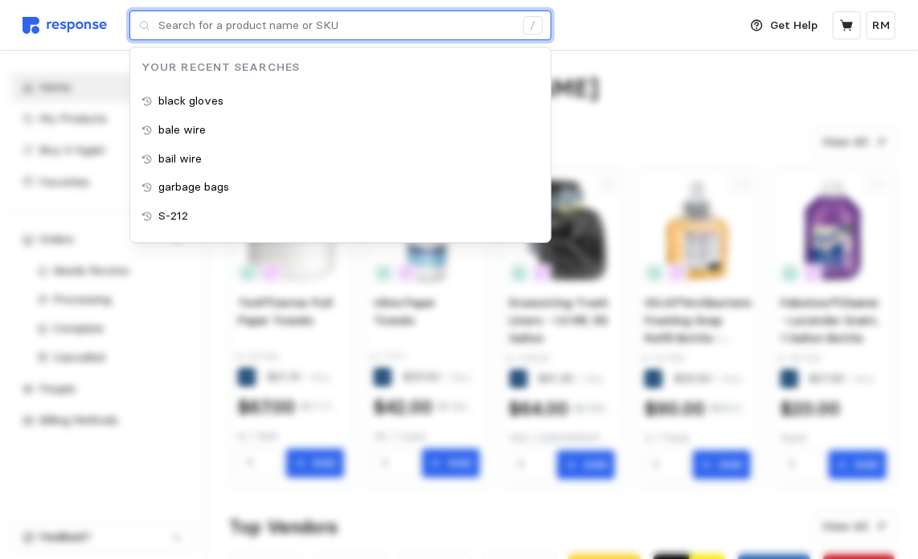
click at [190, 20] on input "text" at bounding box center [336, 25] width 356 height 29
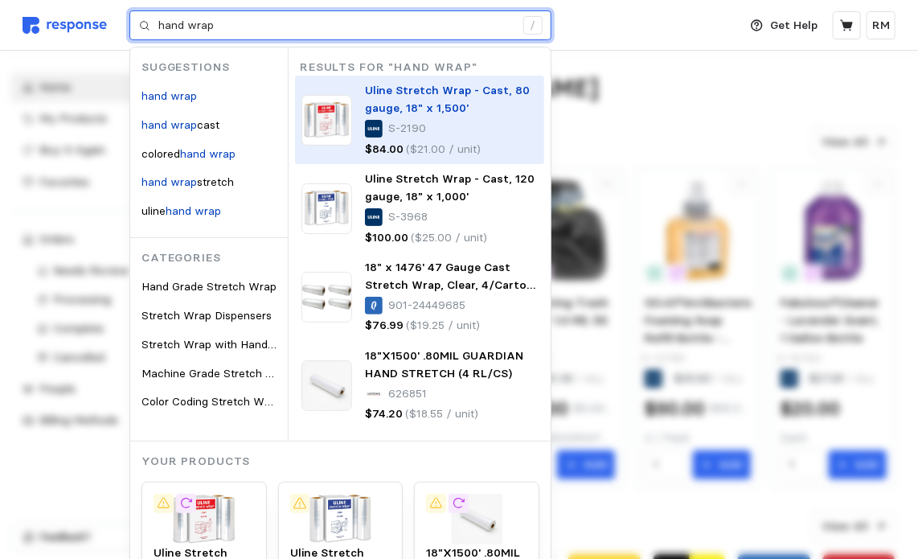
click at [324, 126] on img at bounding box center [326, 120] width 51 height 51
type input "hand wrap"
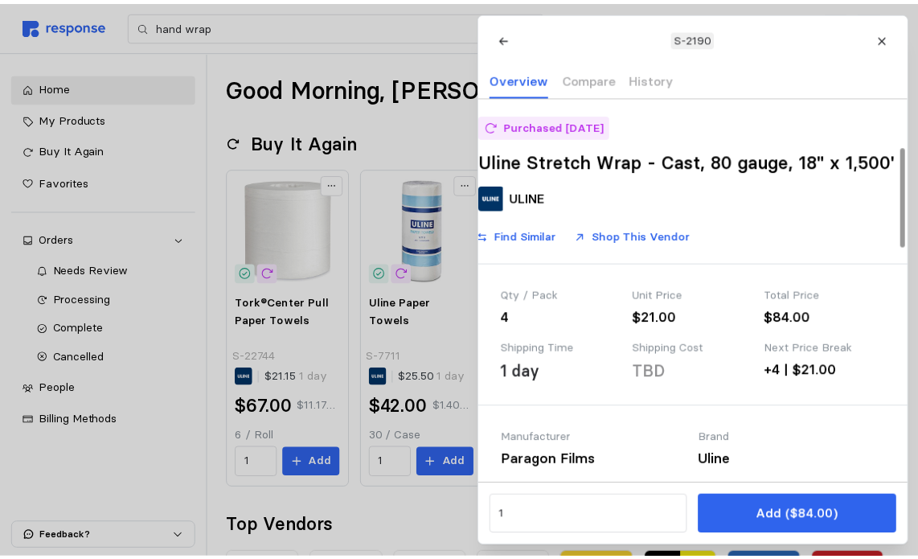
scroll to position [188, 0]
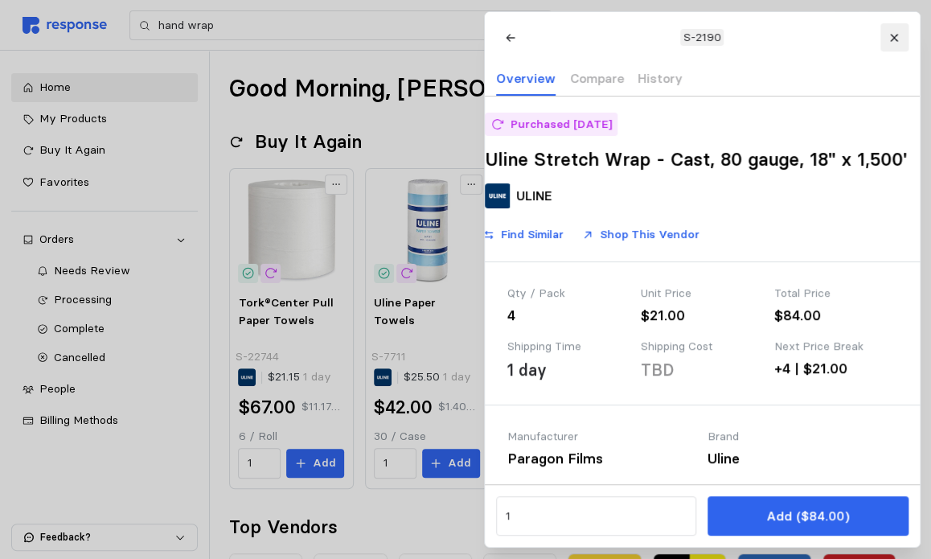
click at [895, 36] on icon at bounding box center [893, 37] width 11 height 11
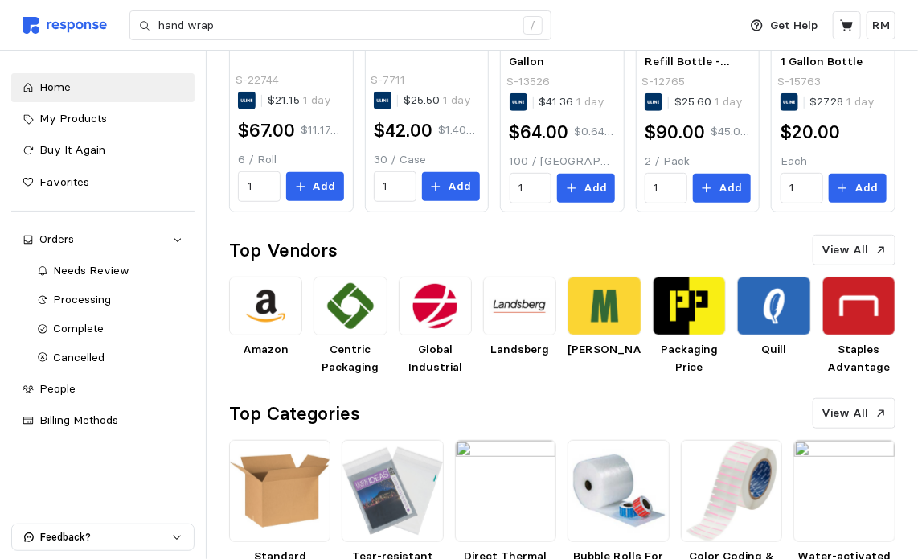
scroll to position [321, 0]
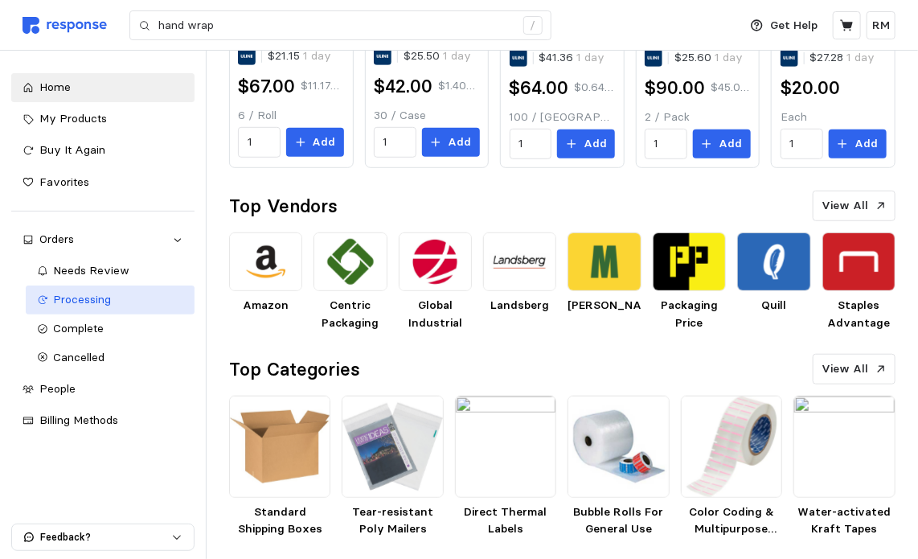
click at [93, 301] on span "Processing" at bounding box center [83, 299] width 58 height 14
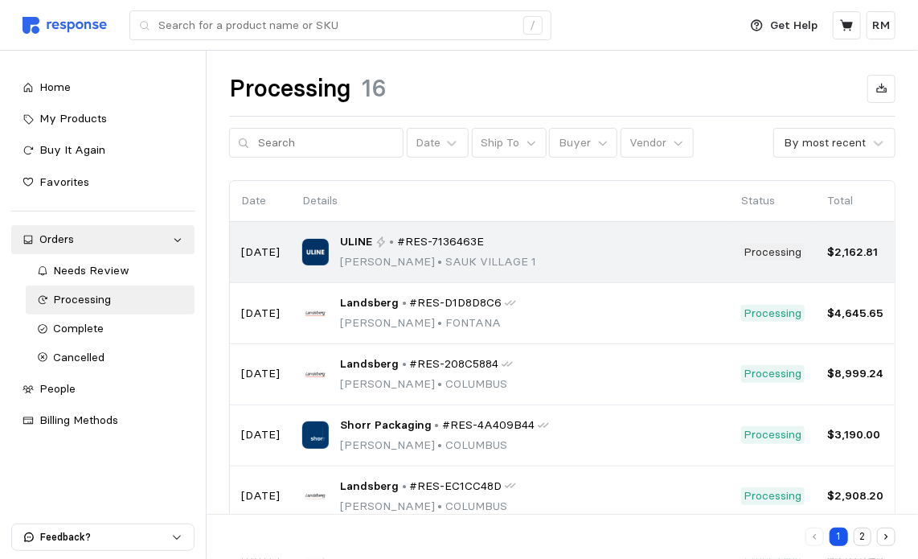
click at [646, 260] on div "ULINE • #RES-7136463E [PERSON_NAME] • [GEOGRAPHIC_DATA] 1" at bounding box center [510, 252] width 416 height 38
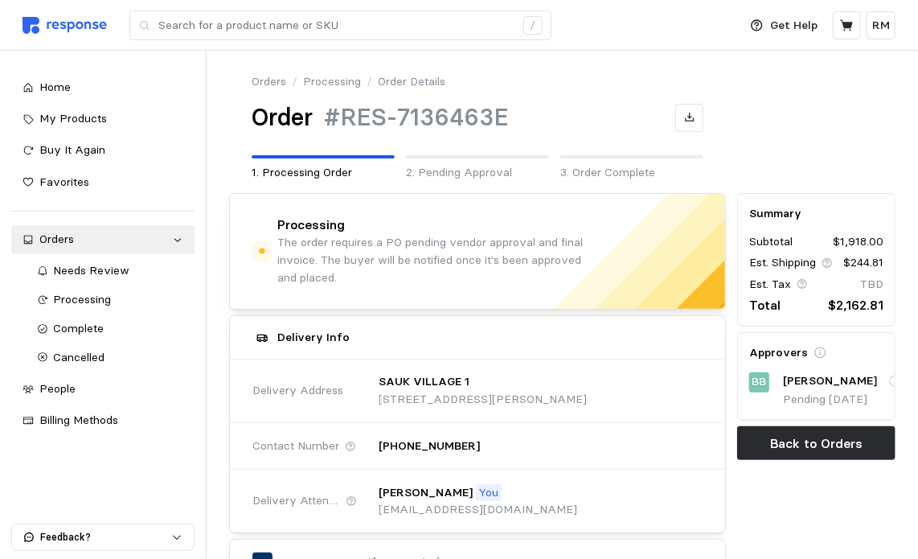
click at [273, 80] on link "Orders" at bounding box center [269, 82] width 35 height 18
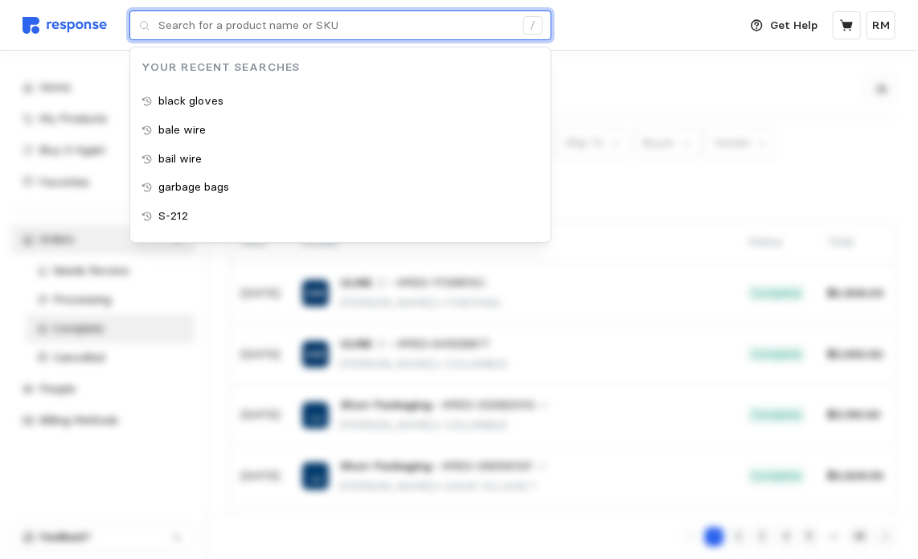
click at [206, 23] on input "text" at bounding box center [336, 25] width 356 height 29
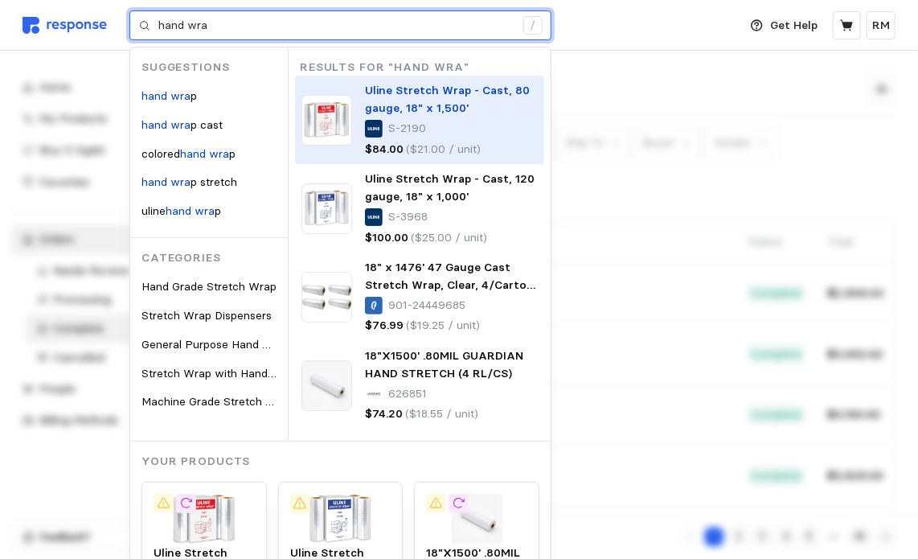
click at [431, 104] on span "Uline Stretch Wrap - Cast, 80 gauge, 18" x 1,500'" at bounding box center [447, 99] width 165 height 32
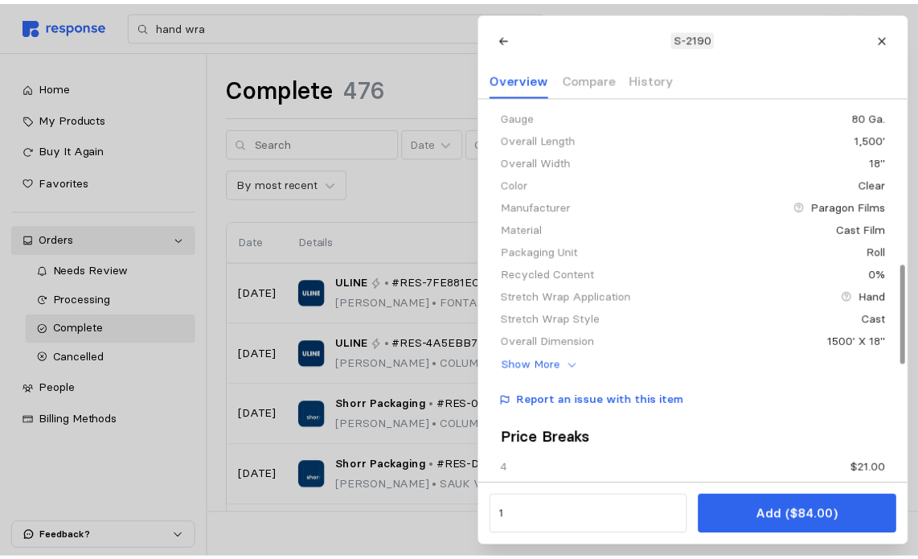
scroll to position [554, 0]
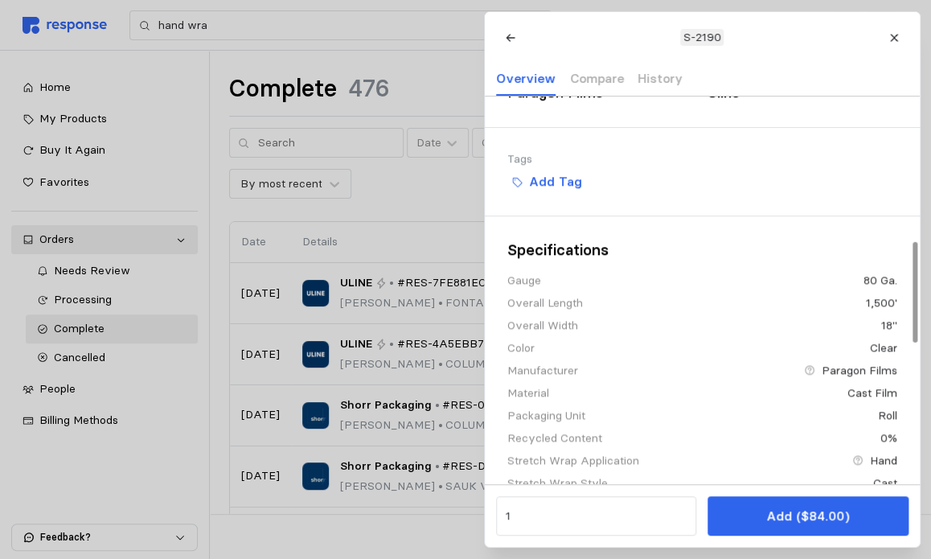
click at [408, 22] on div at bounding box center [465, 279] width 931 height 559
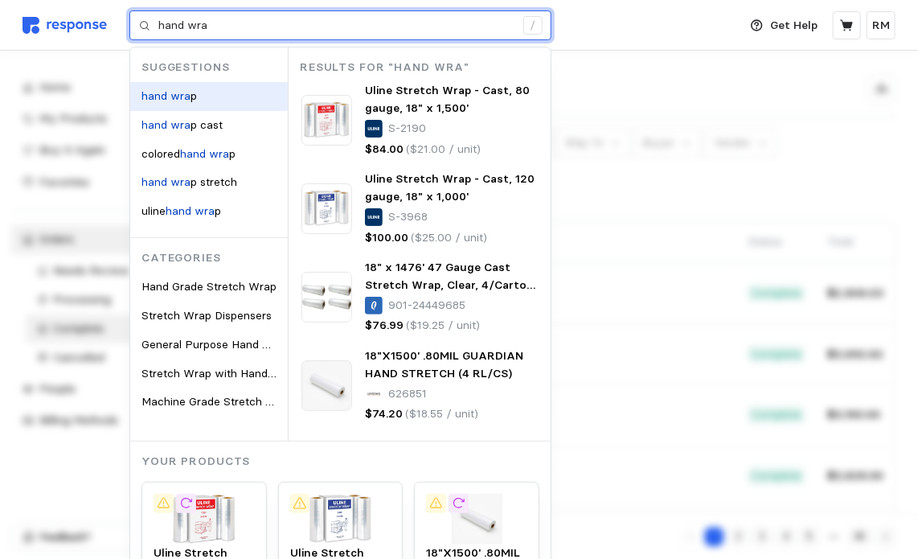
type input "hand wrap"
click at [168, 92] on mark "hand wra" at bounding box center [165, 95] width 49 height 14
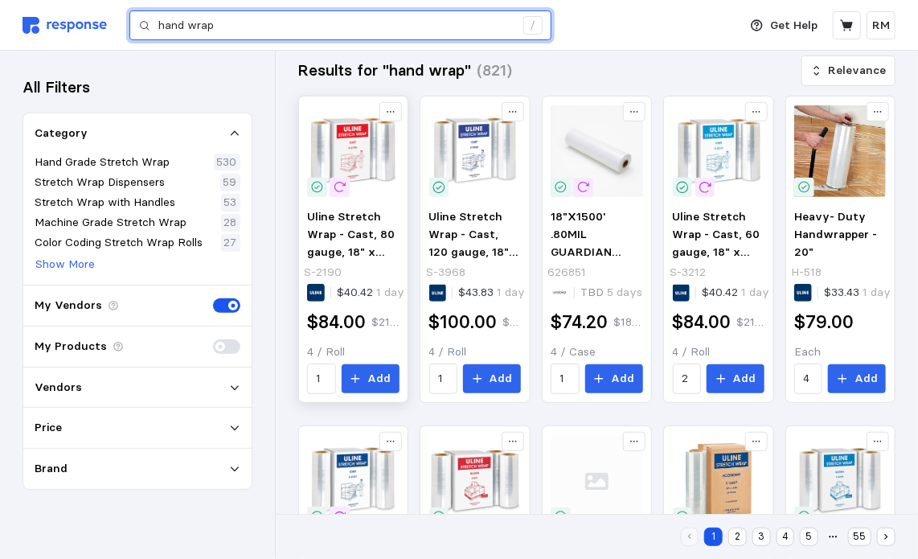
scroll to position [170, 0]
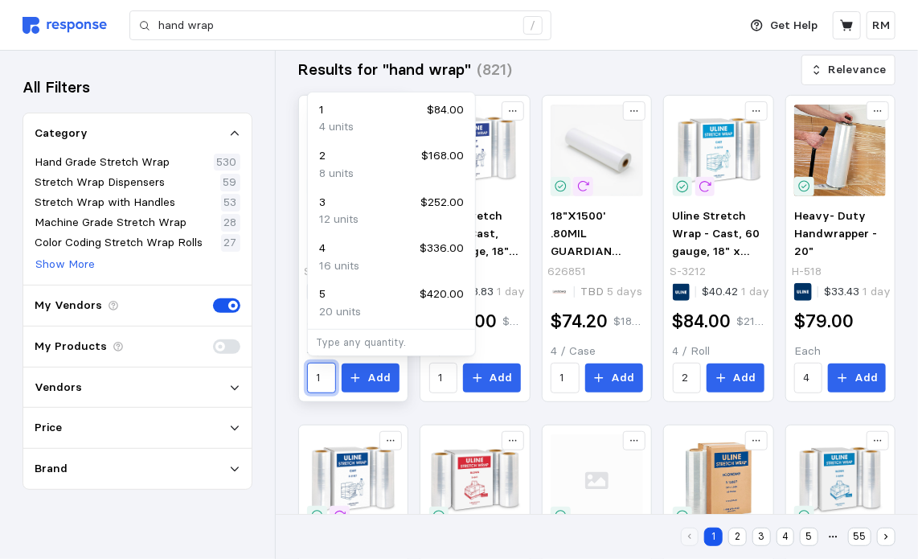
click at [326, 382] on input "1" at bounding box center [322, 377] width 10 height 29
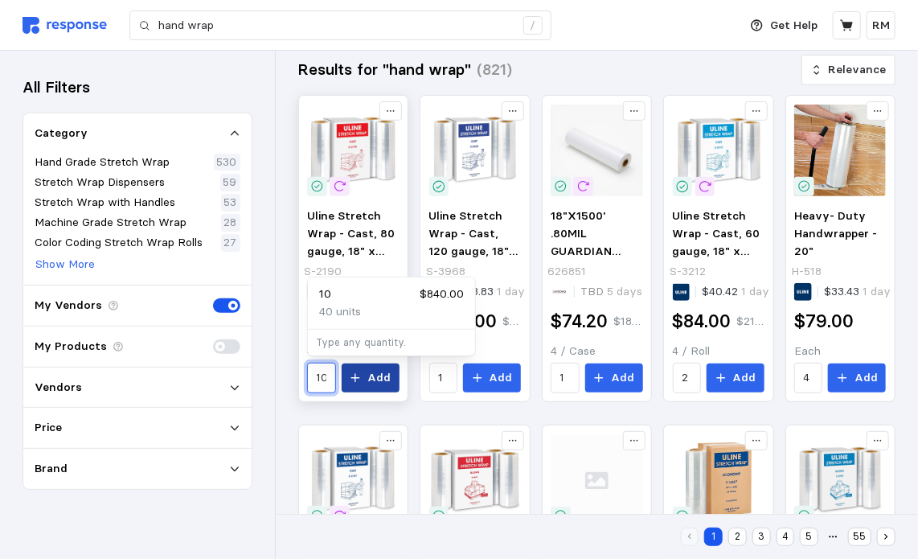
type input "10"
click at [370, 379] on p "Add" at bounding box center [378, 378] width 23 height 18
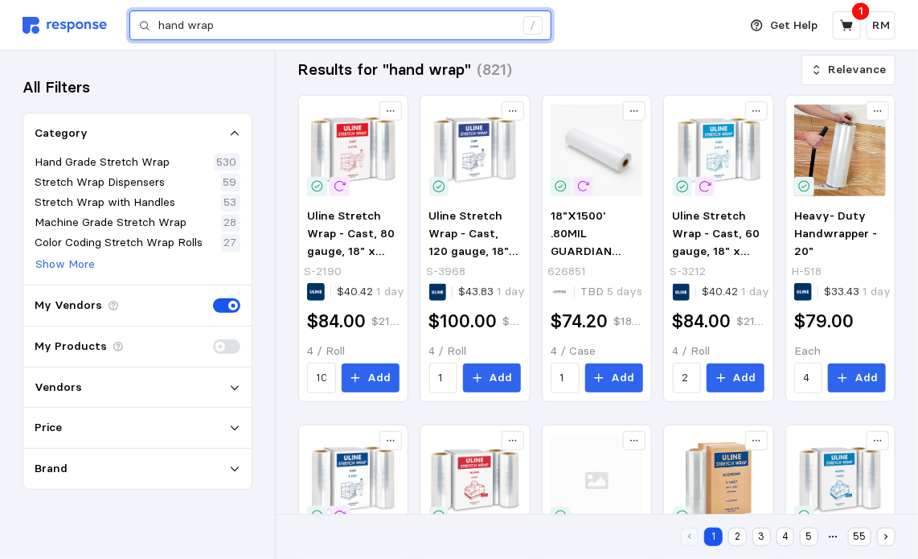
click at [267, 16] on input "hand wrap" at bounding box center [336, 25] width 356 height 29
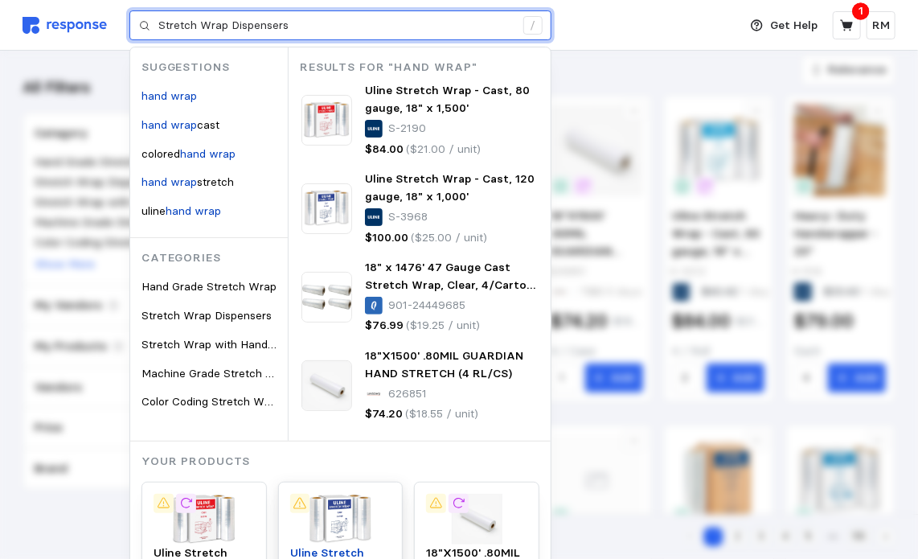
type input "hand wrap"
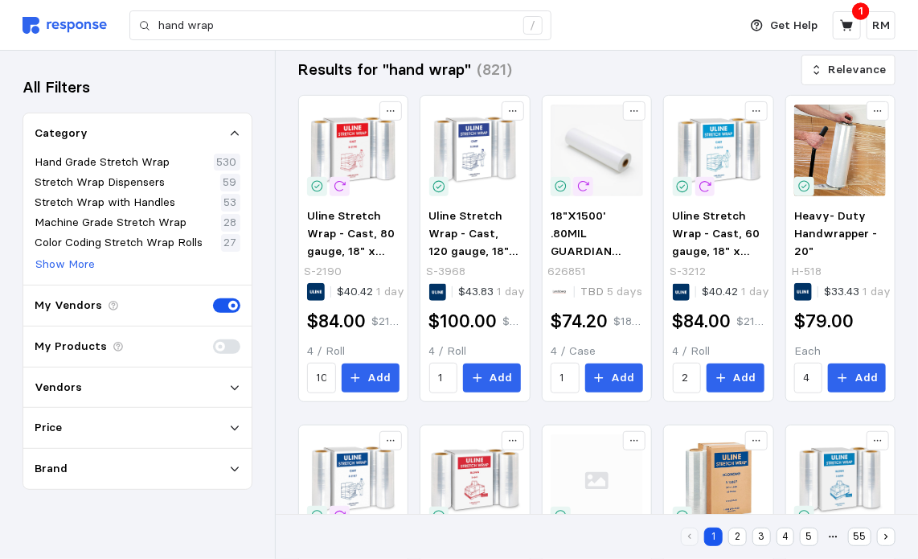
click at [665, 8] on div "Deliver to SAUK VILLAGE 1 hand wrap /" at bounding box center [376, 25] width 707 height 51
